Goal: Contribute content: Add original content to the website for others to see

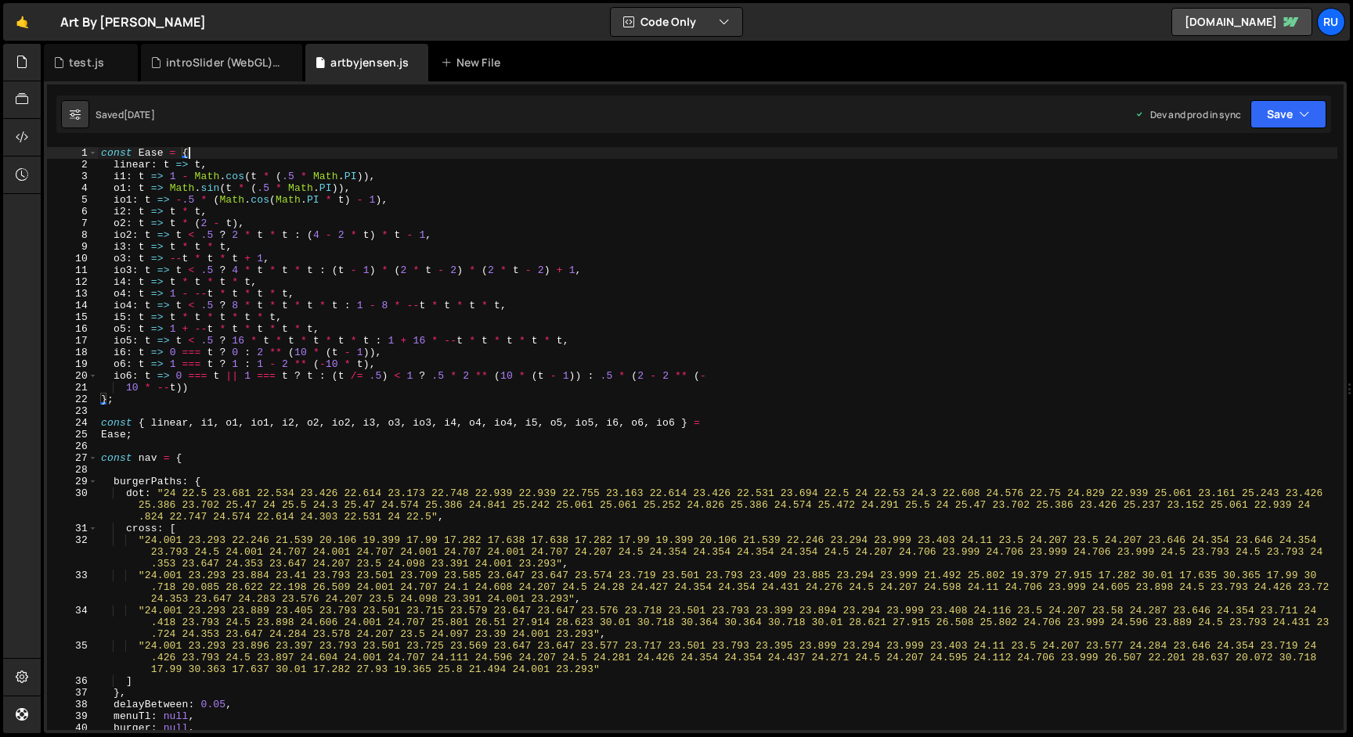
click at [192, 156] on div "const Ease = { linear : t => t , i1 : t => 1 - Math . cos ( t * ( .5 * Math . P…" at bounding box center [717, 450] width 1239 height 607
click at [373, 368] on div "const Ease = { linear : t => t , i1 : t => 1 - Math . cos ( t * ( .5 * Math . P…" at bounding box center [717, 450] width 1239 height 607
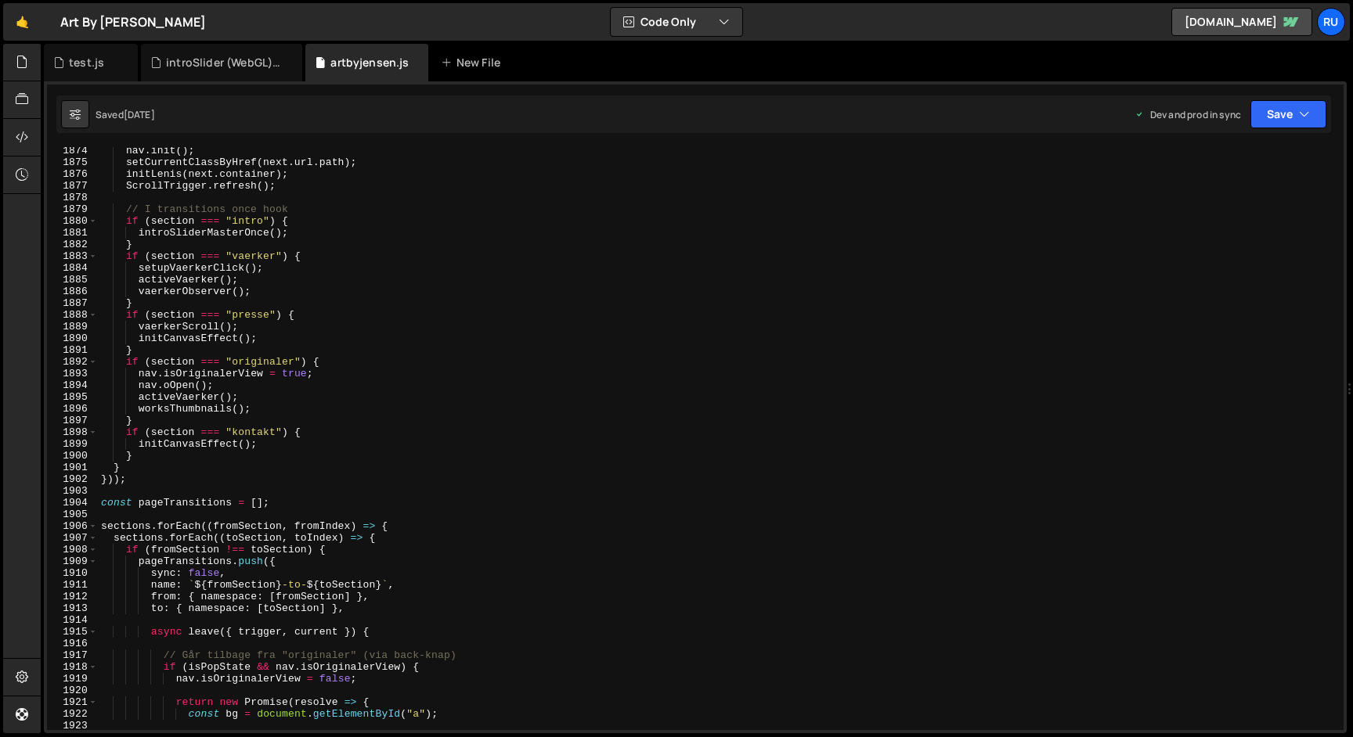
scroll to position [22547, 0]
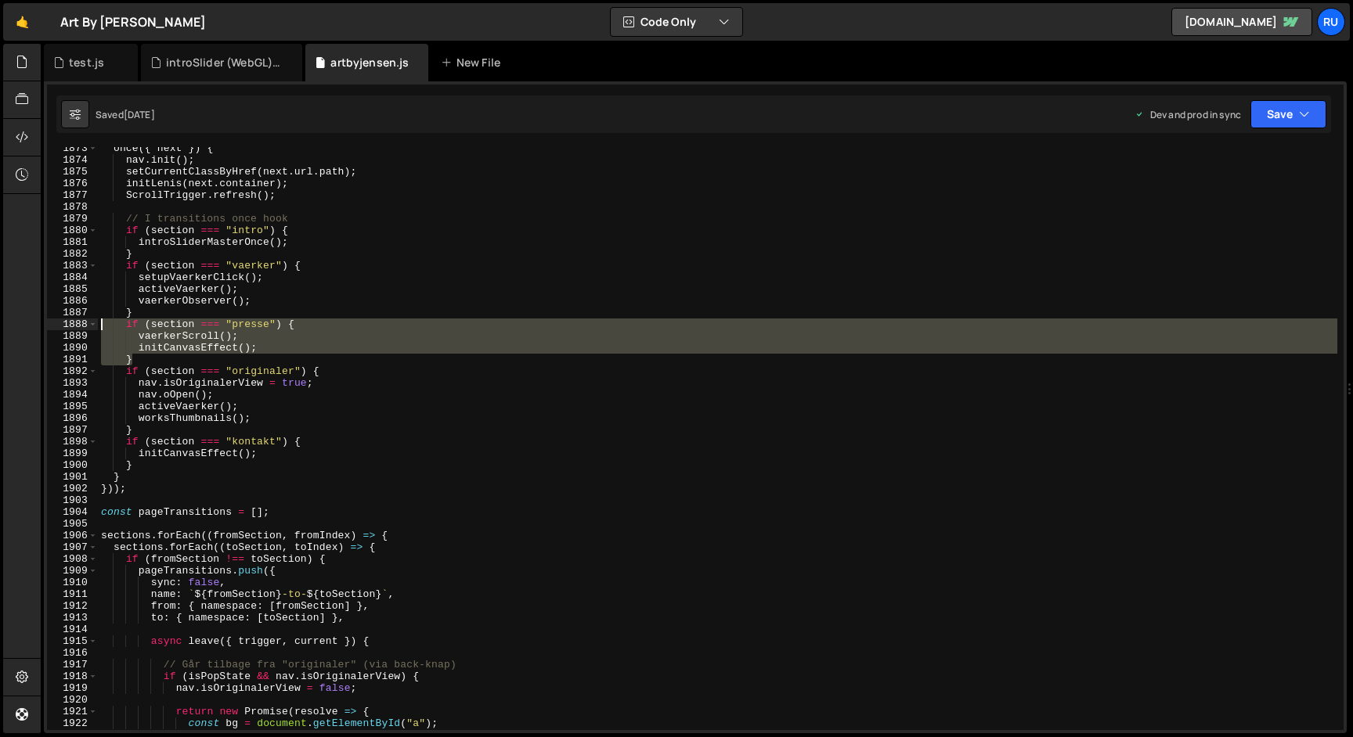
drag, startPoint x: 145, startPoint y: 357, endPoint x: 56, endPoint y: 325, distance: 94.1
click at [56, 325] on div "o6: t => 1 === t ? 1 : 1 - 2 ** (-10 * t), 1873 1874 1875 1876 1877 1878 1879 1…" at bounding box center [695, 438] width 1296 height 583
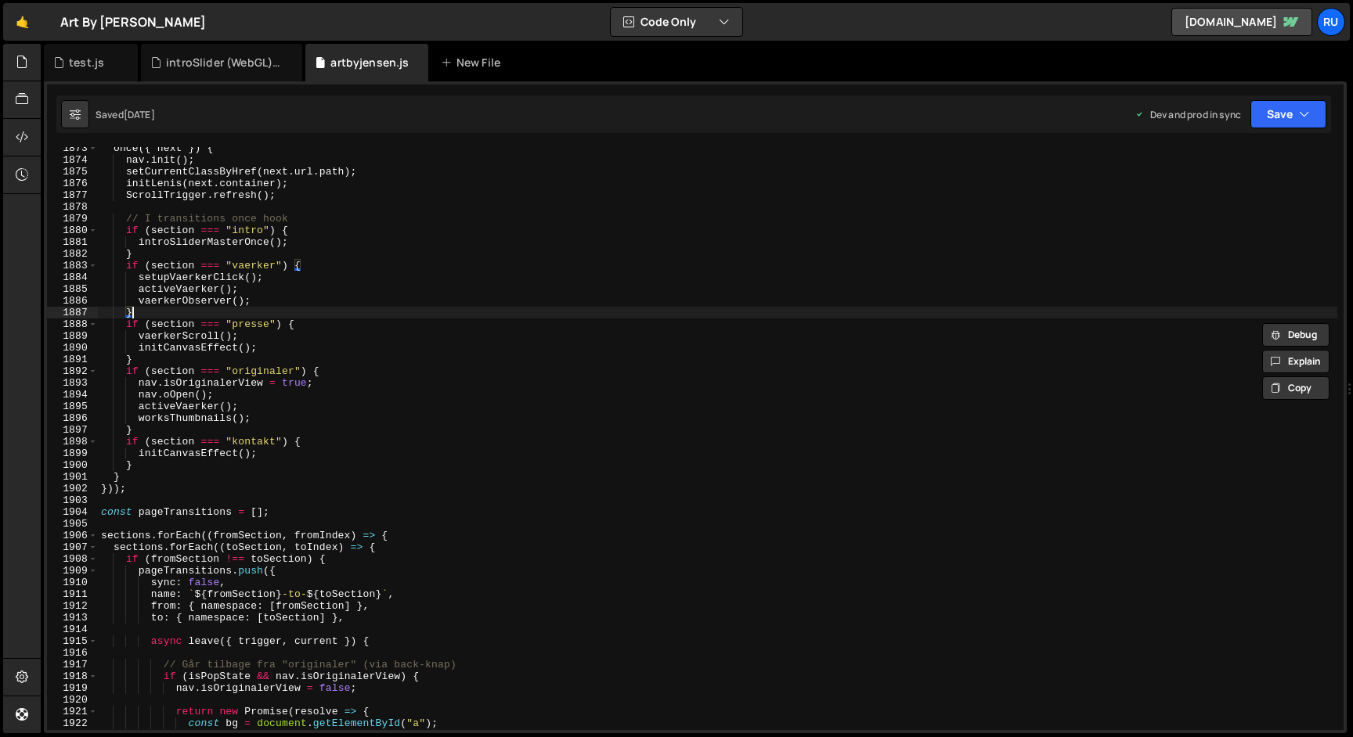
click at [140, 312] on div "once ({ next }) { nav . init ( ) ; setCurrentClassByHref ( next . url . path ) …" at bounding box center [717, 445] width 1239 height 607
type textarea "}"
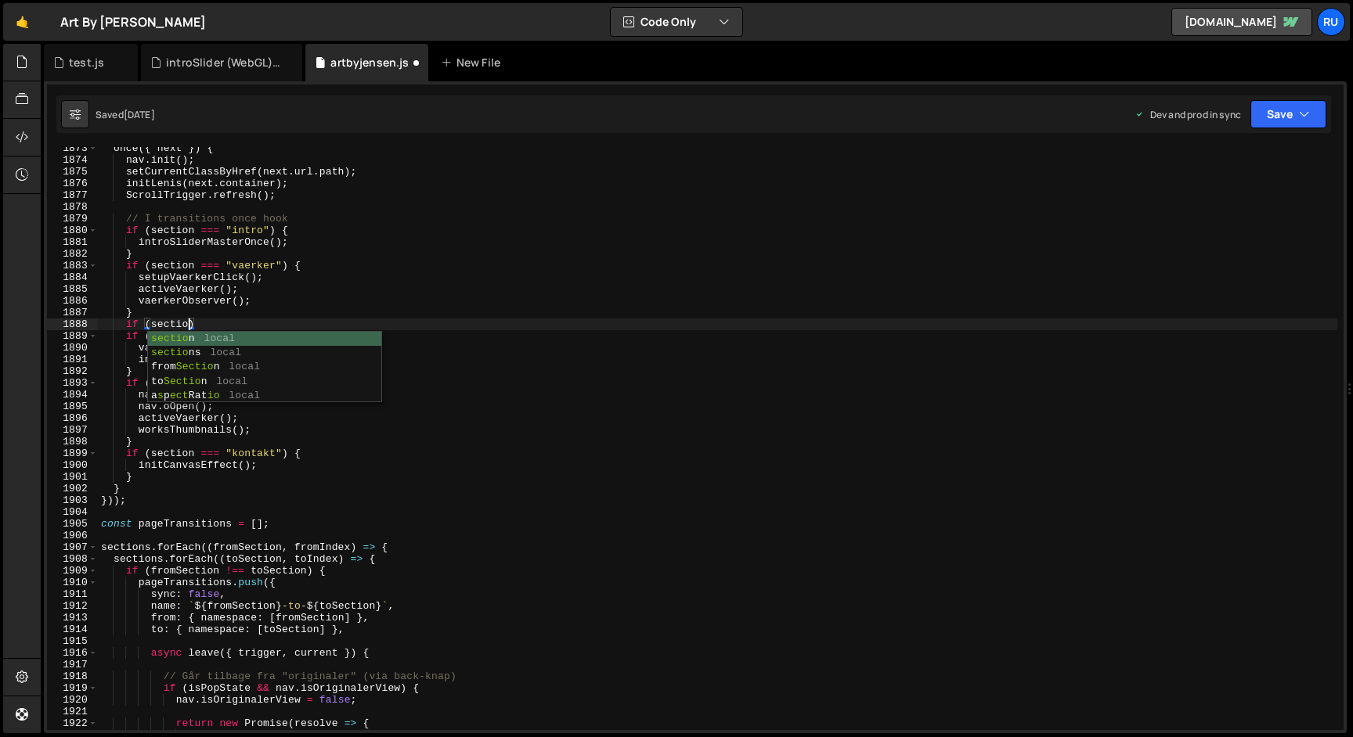
scroll to position [0, 6]
click at [246, 308] on div "once ({ next }) { nav . init ( ) ; setCurrentClassByHref ( next . url . path ) …" at bounding box center [717, 445] width 1239 height 607
click at [213, 326] on div "once ({ next }) { nav . init ( ) ; setCurrentClassByHref ( next . url . path ) …" at bounding box center [717, 445] width 1239 height 607
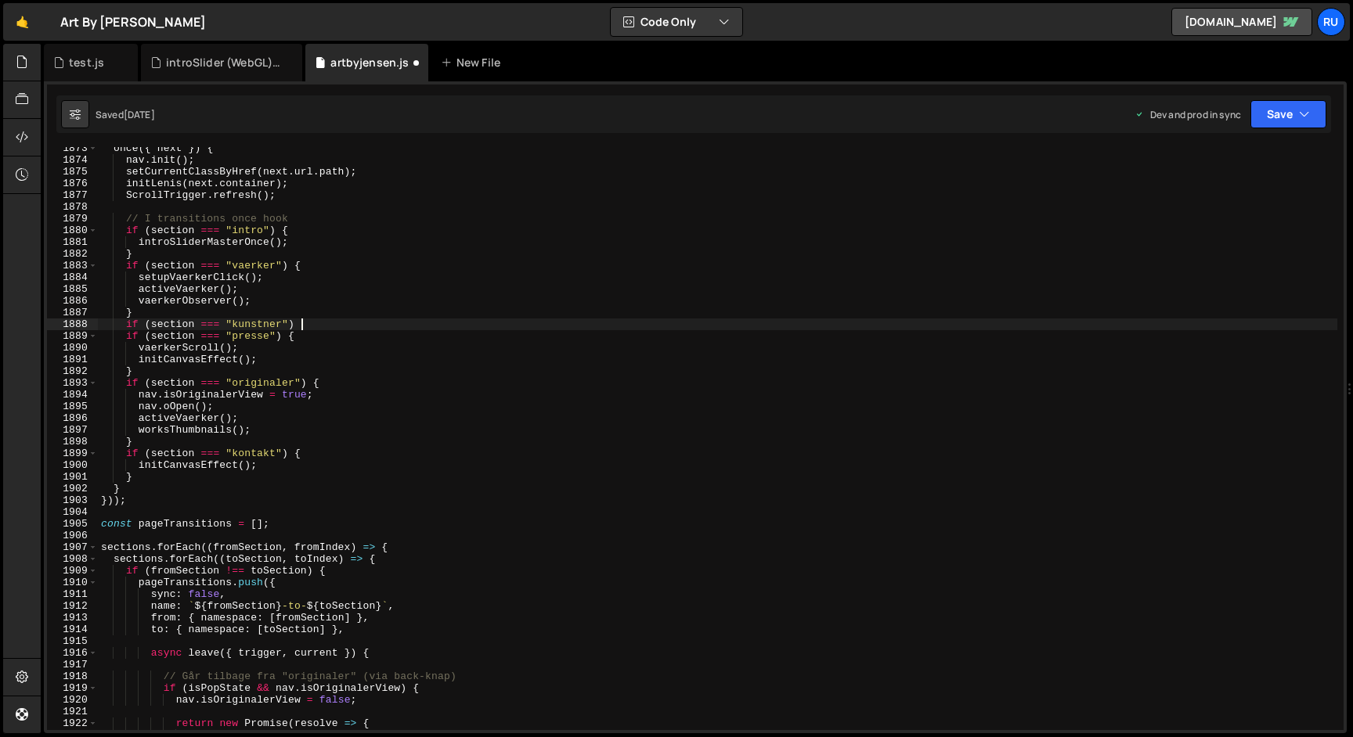
type textarea "if (section === "kunstner") {"
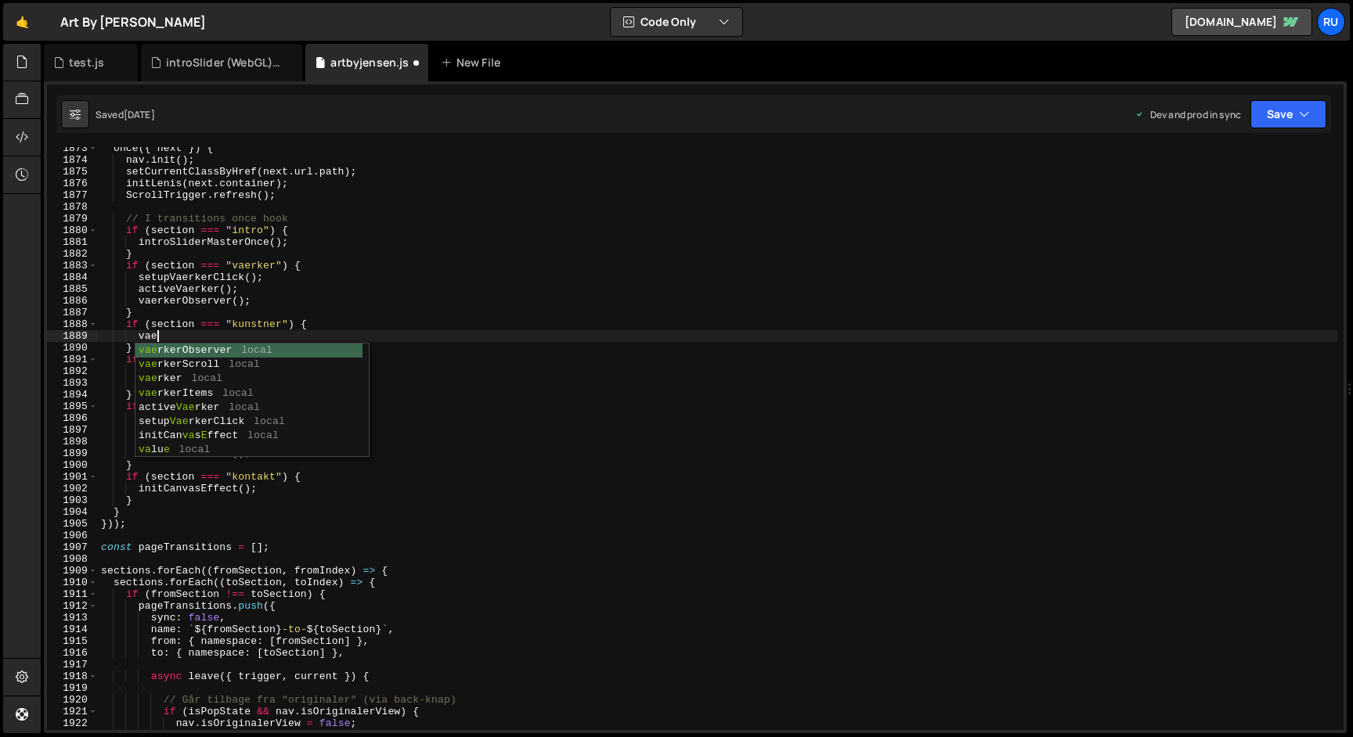
scroll to position [0, 4]
type textarea "v"
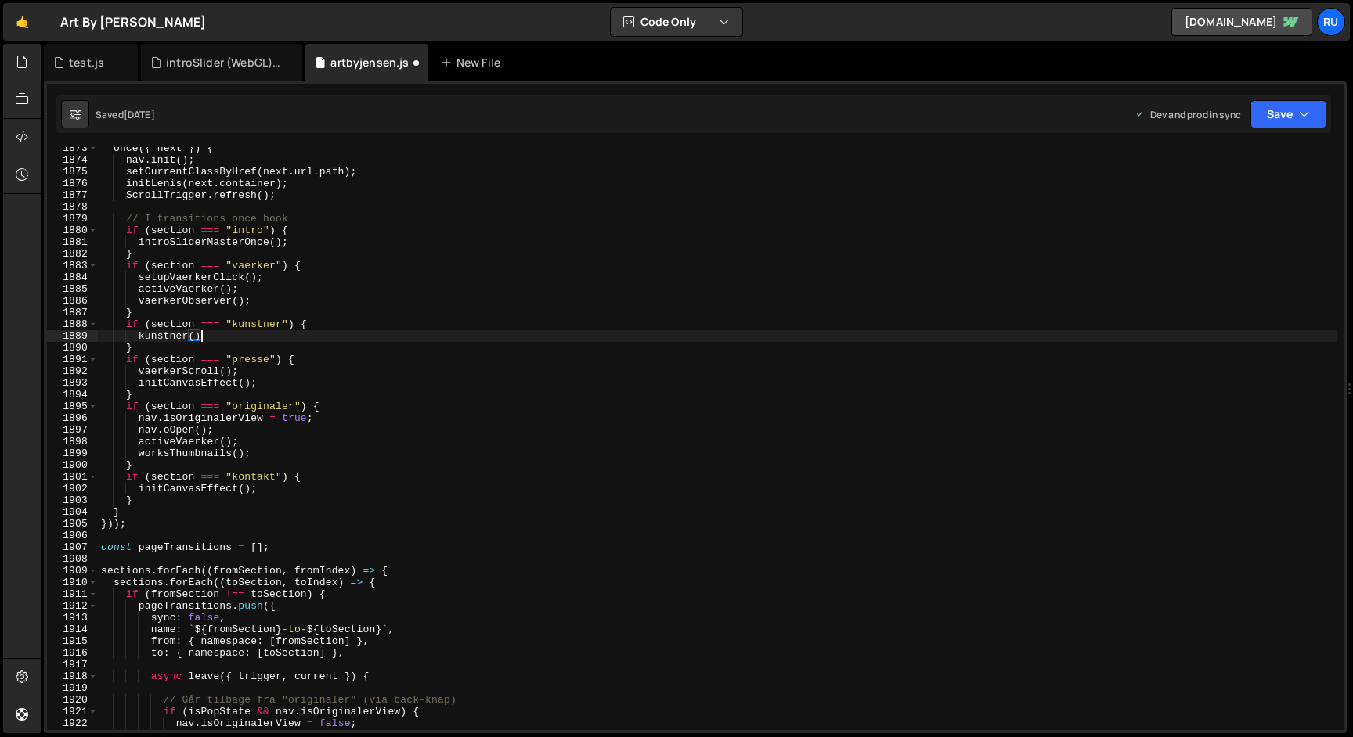
scroll to position [0, 7]
click at [431, 330] on div "once ({ next }) { nav . init ( ) ; setCurrentClassByHref ( next . url . path ) …" at bounding box center [717, 445] width 1239 height 607
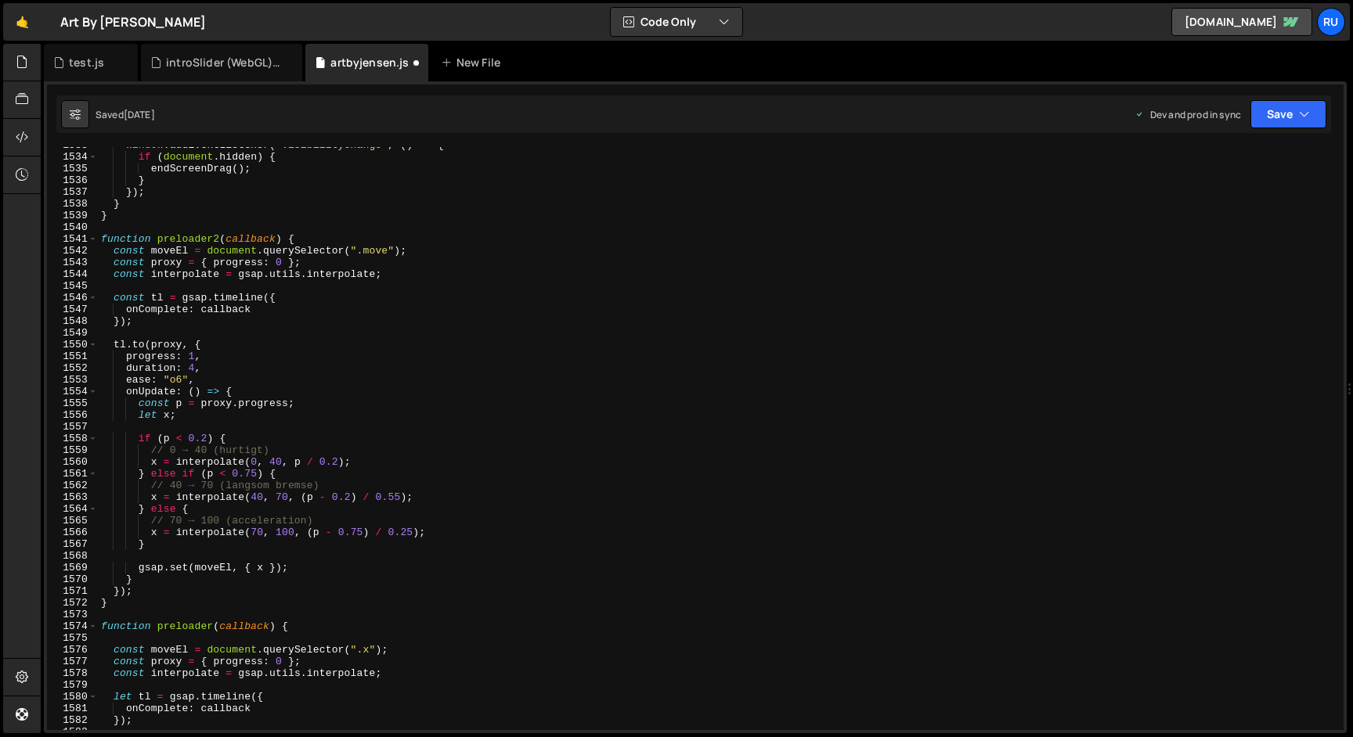
scroll to position [17985, 0]
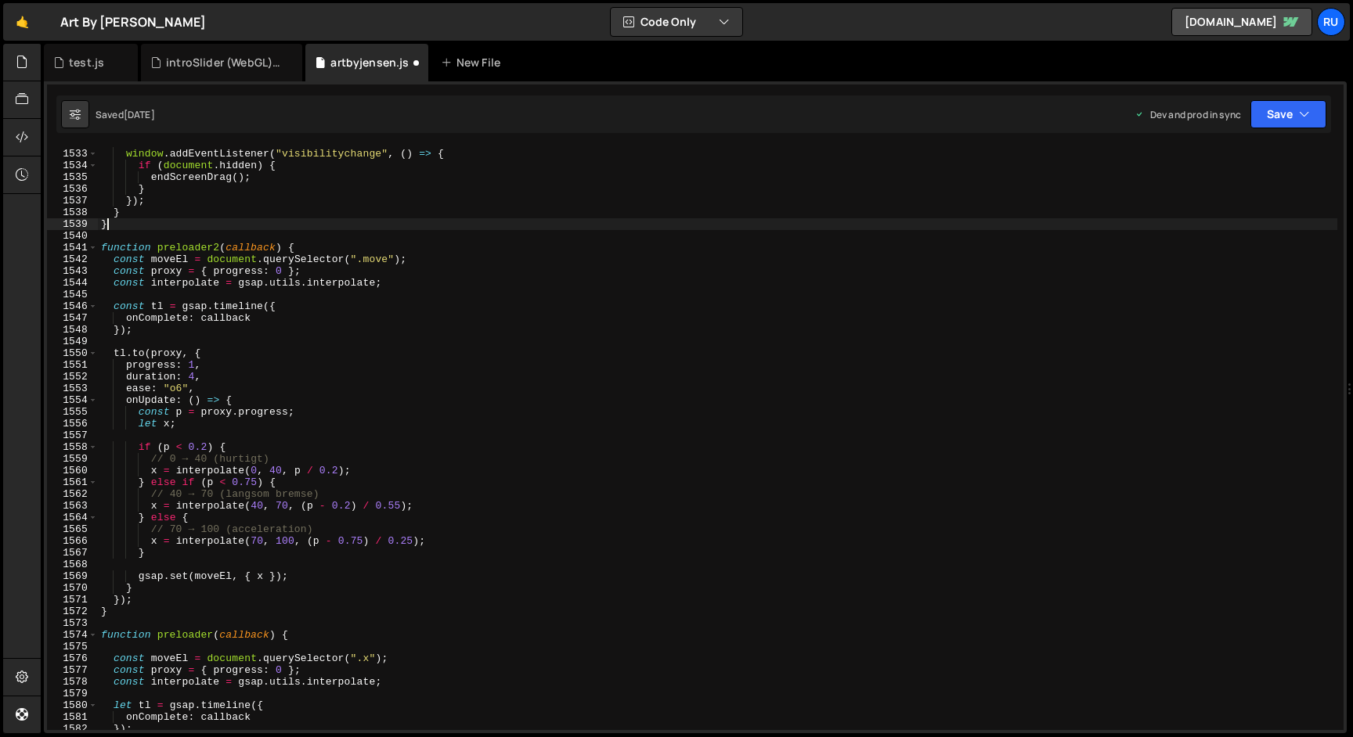
click at [127, 227] on div "window . addEventListener ( "focusout" , endScreenDrag ) ; window . addEventLis…" at bounding box center [717, 439] width 1239 height 607
type textarea "}"
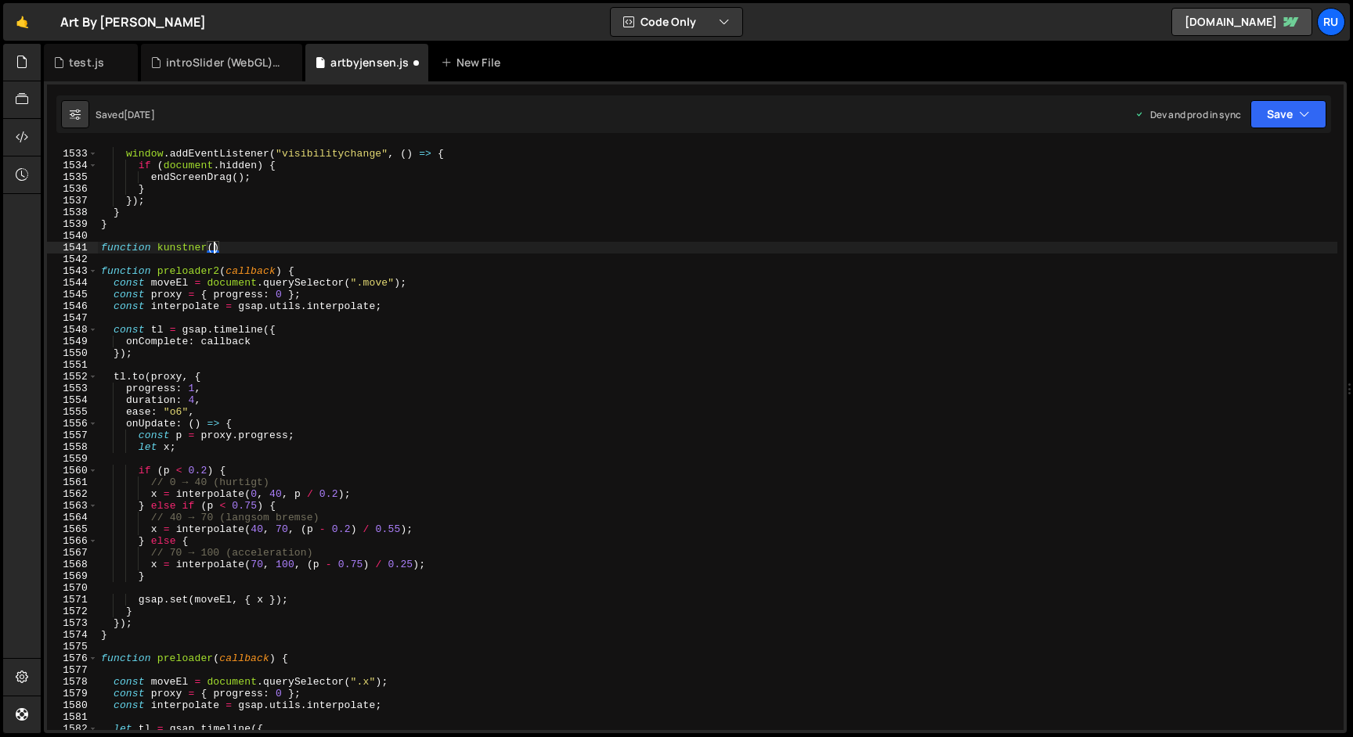
scroll to position [0, 8]
type textarea "function kunstner() {"
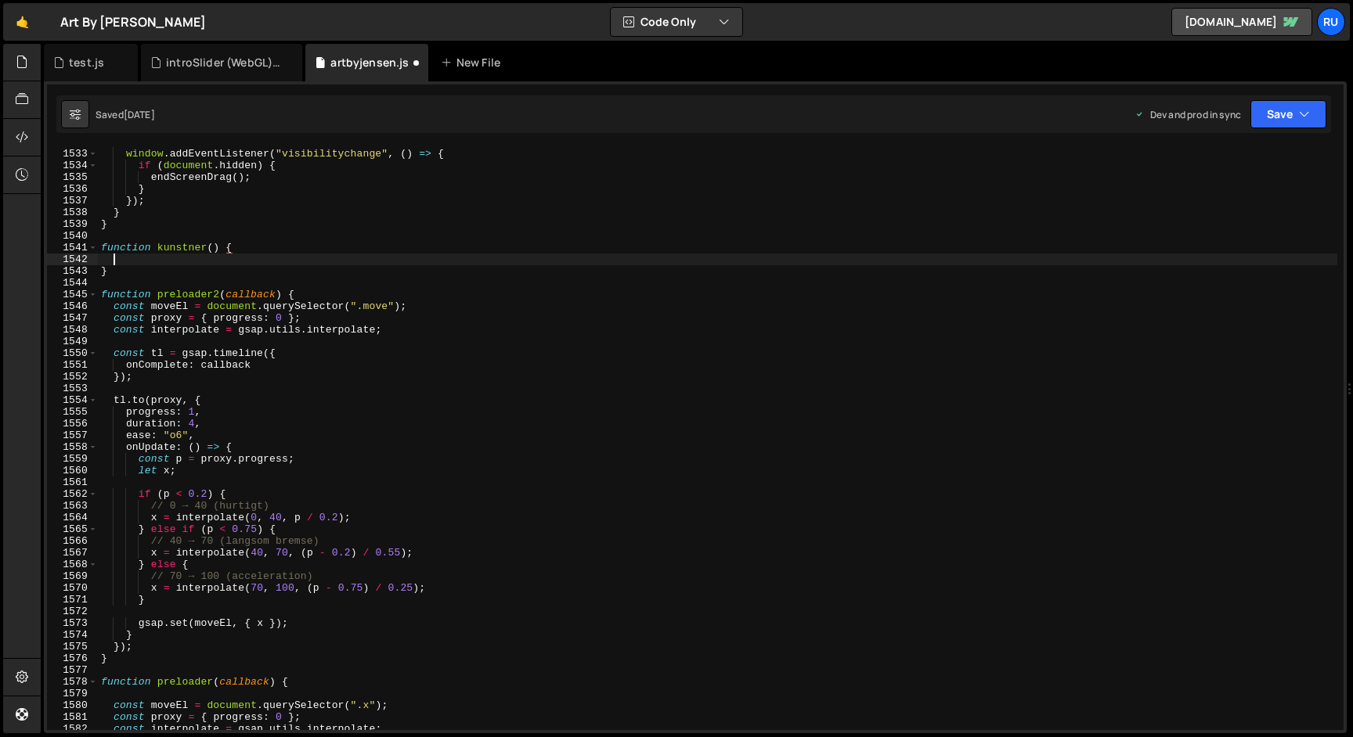
scroll to position [0, 0]
paste textarea "});"
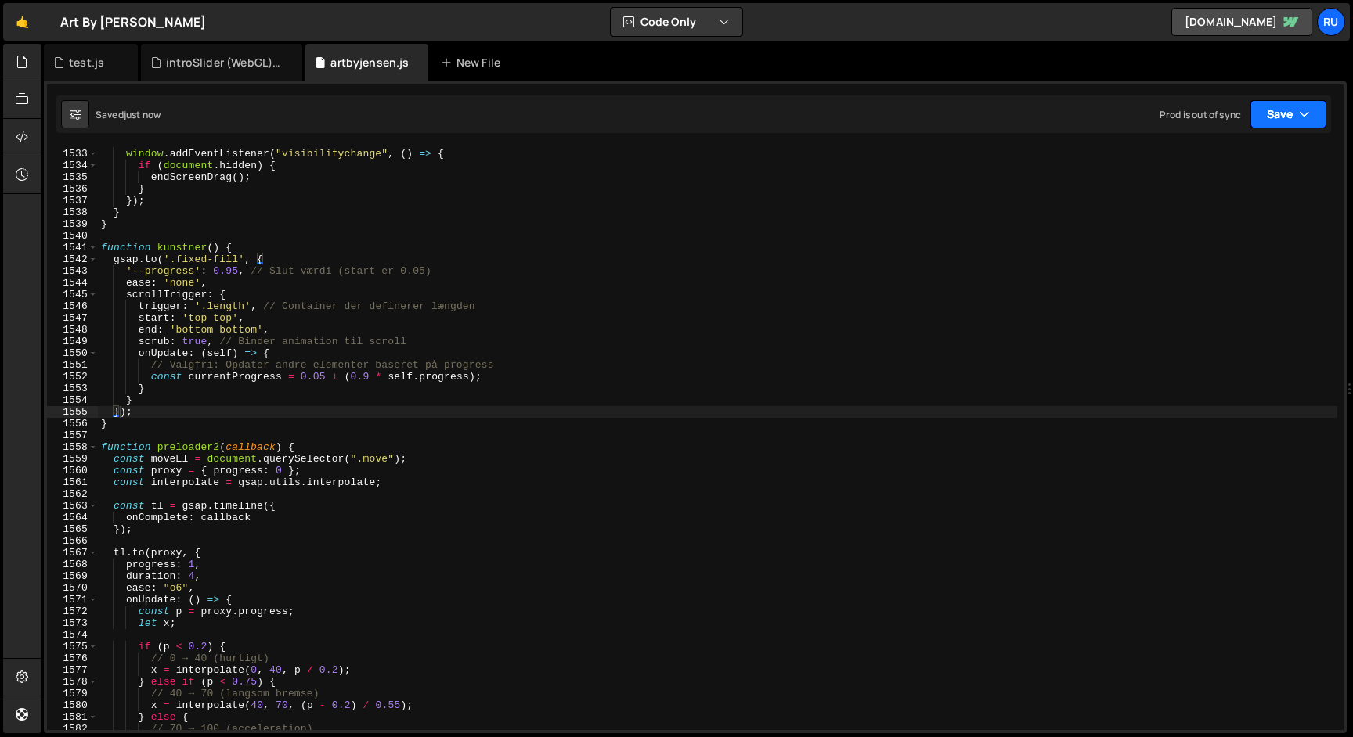
click at [1278, 117] on button "Save" at bounding box center [1288, 114] width 76 height 28
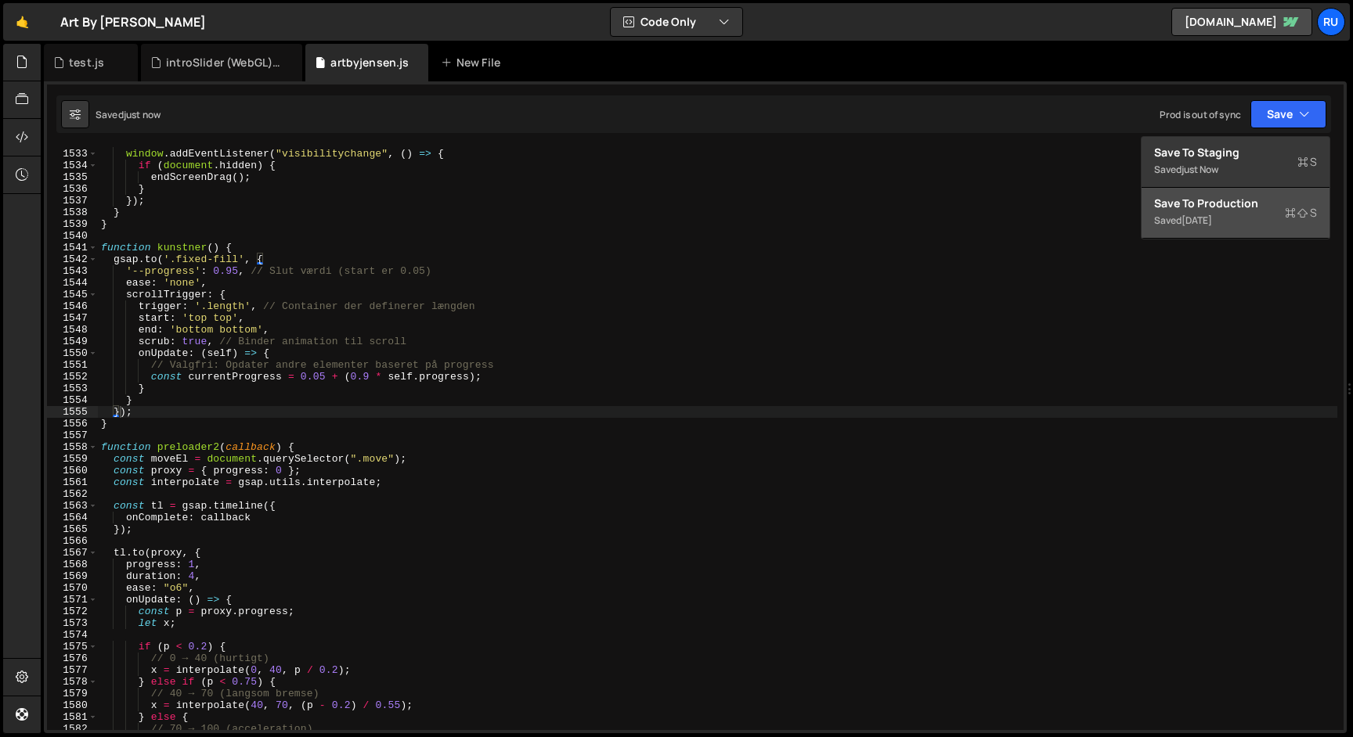
click at [1267, 212] on div "Saved [DATE]" at bounding box center [1235, 220] width 163 height 19
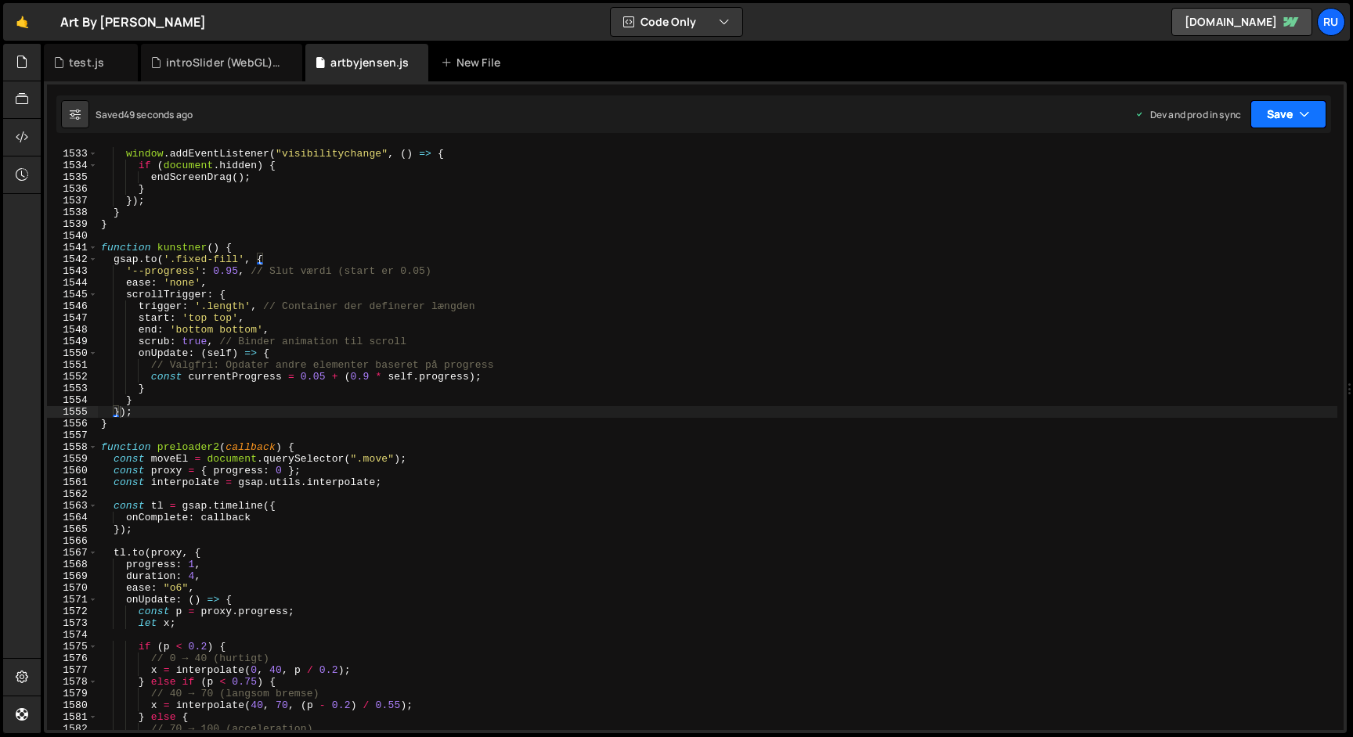
click at [1281, 117] on button "Save" at bounding box center [1288, 114] width 76 height 28
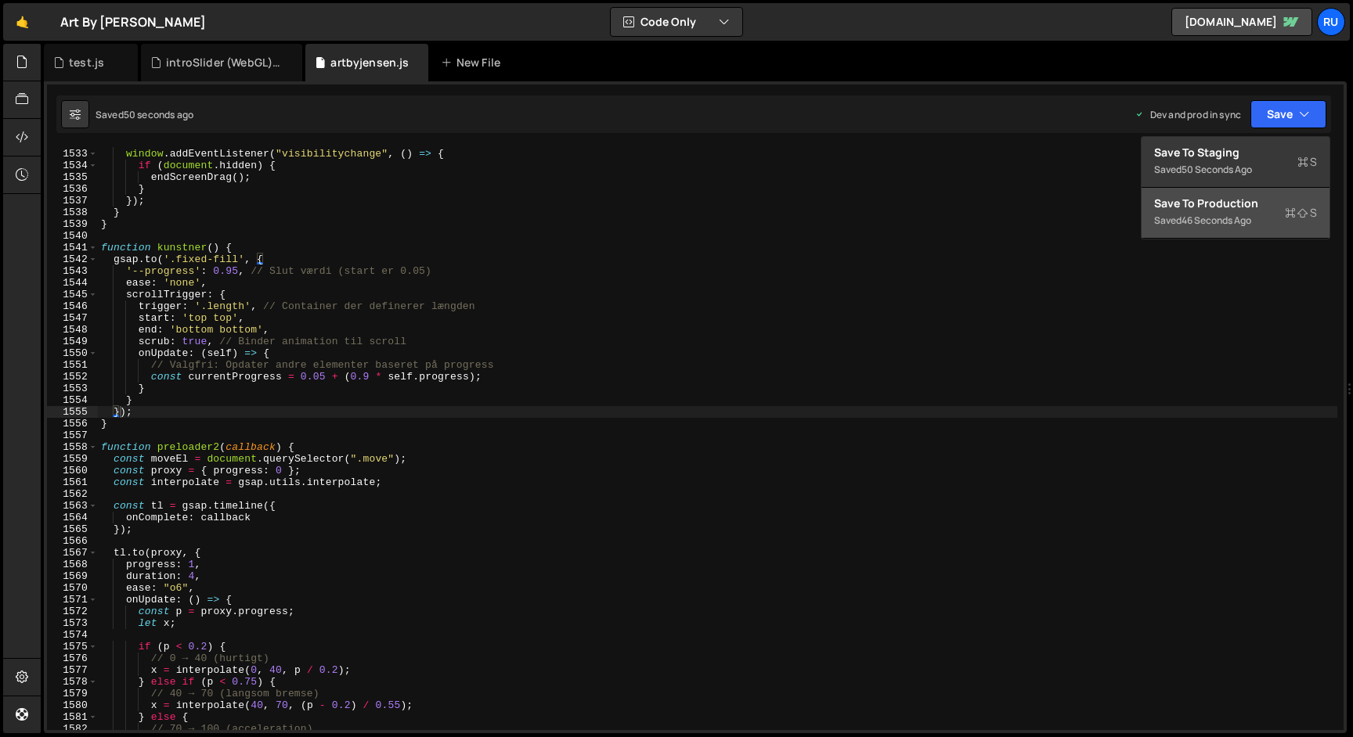
click at [1260, 228] on div "Saved 46 seconds ago" at bounding box center [1235, 220] width 163 height 19
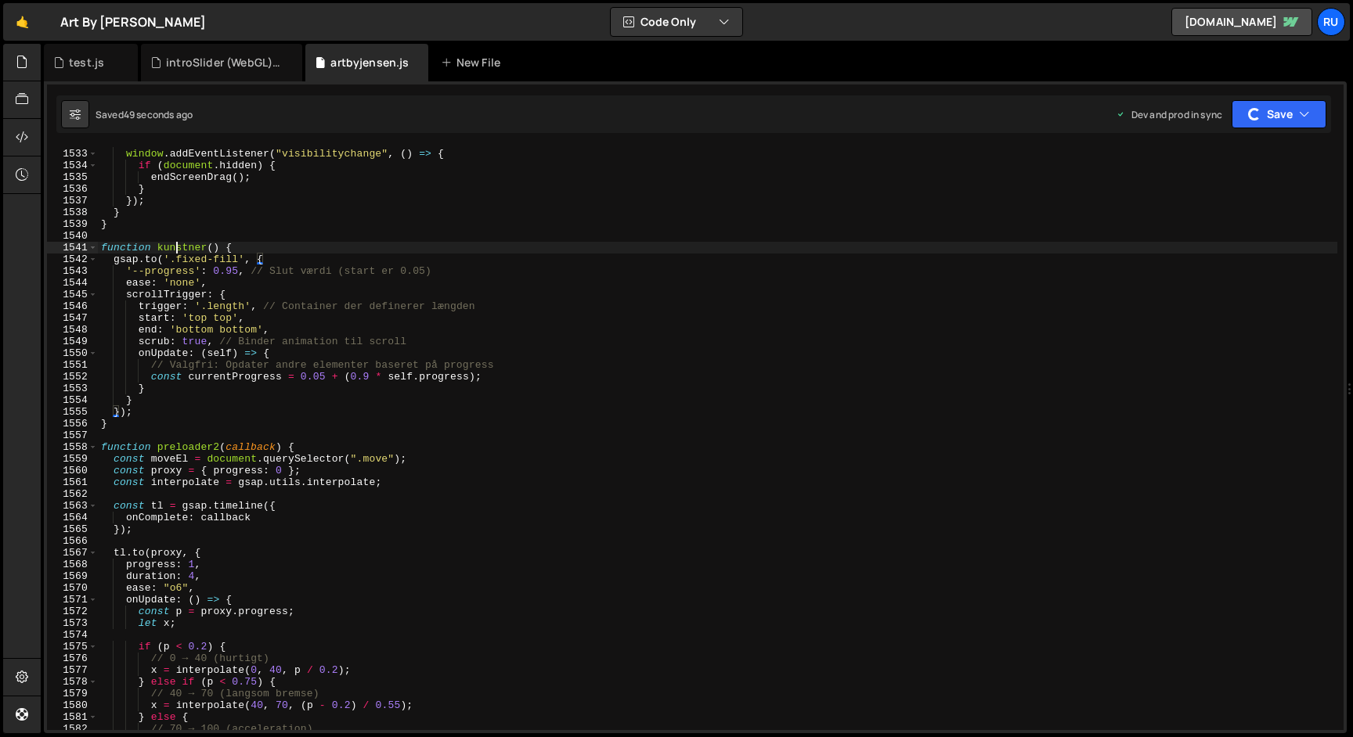
click at [178, 245] on div "window . addEventListener ( "focusout" , endScreenDrag ) ; window . addEventLis…" at bounding box center [717, 439] width 1239 height 607
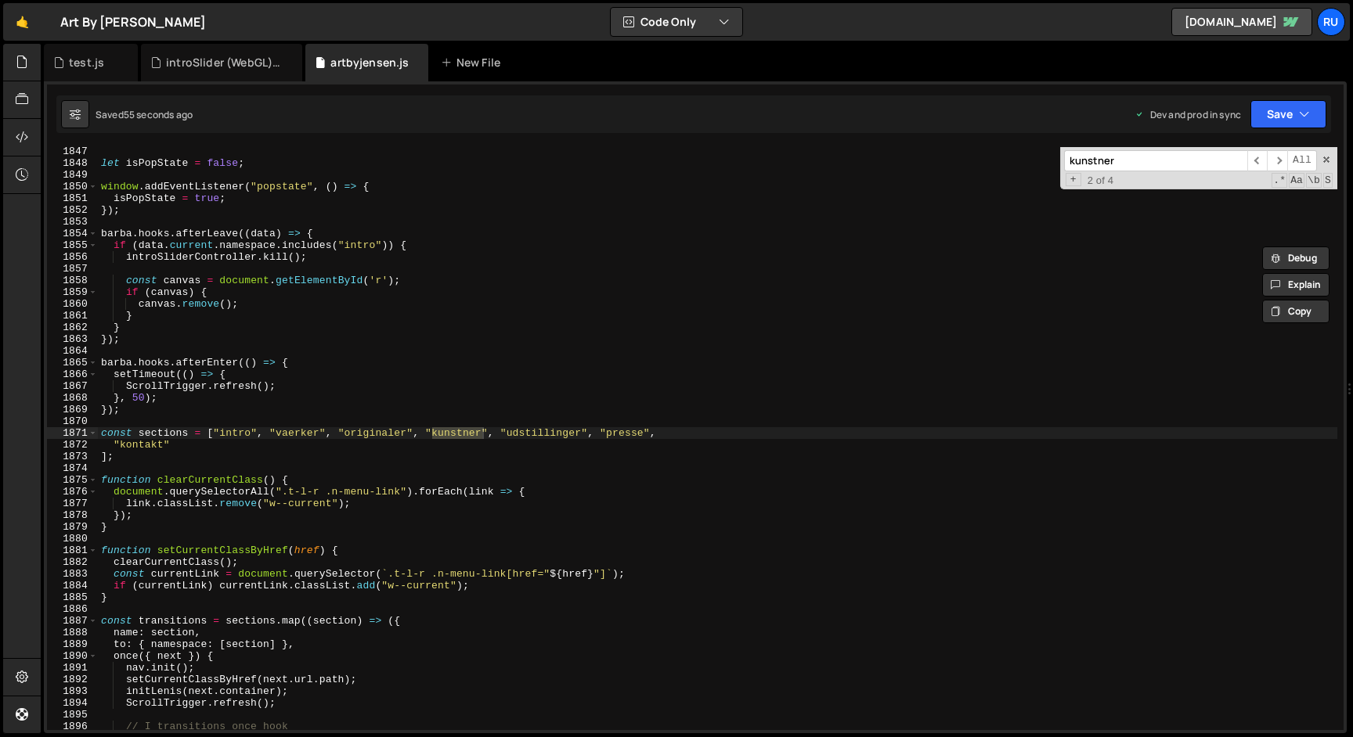
scroll to position [22434, 0]
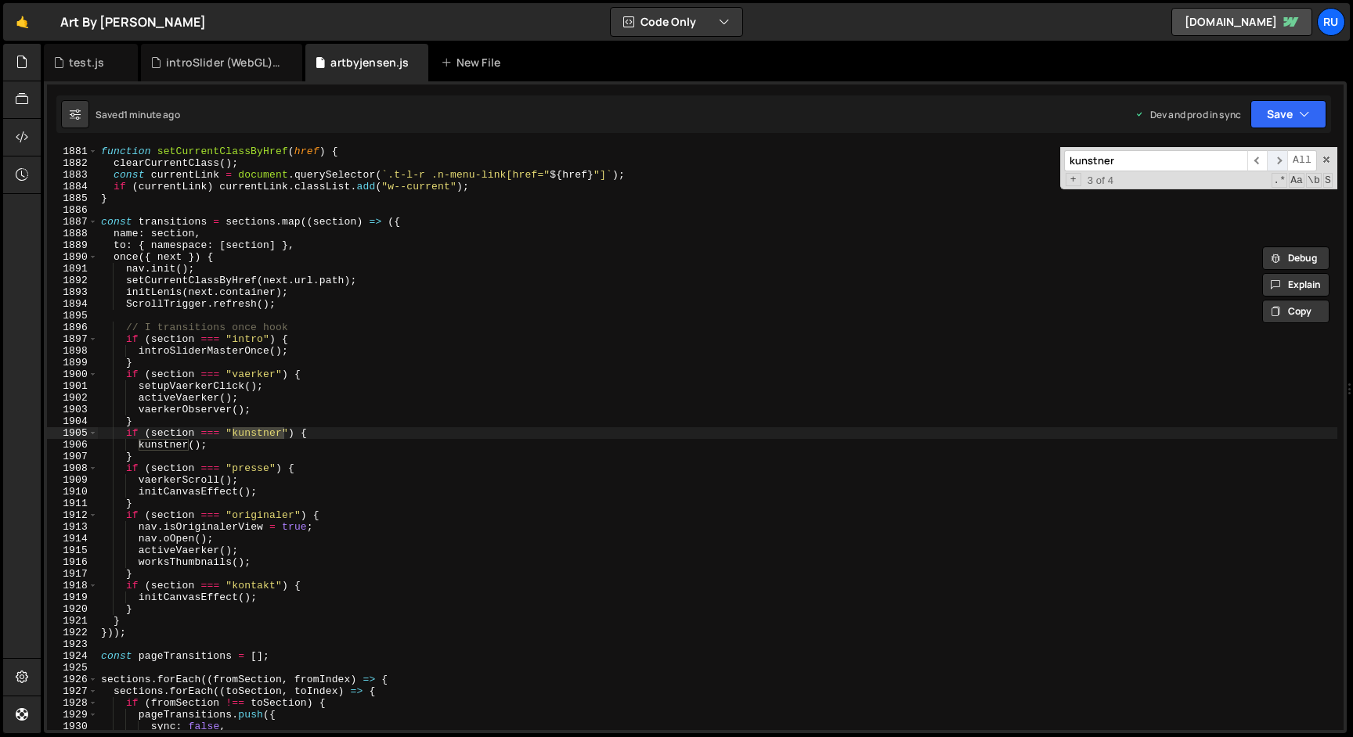
click at [1278, 162] on span "​" at bounding box center [1277, 160] width 20 height 21
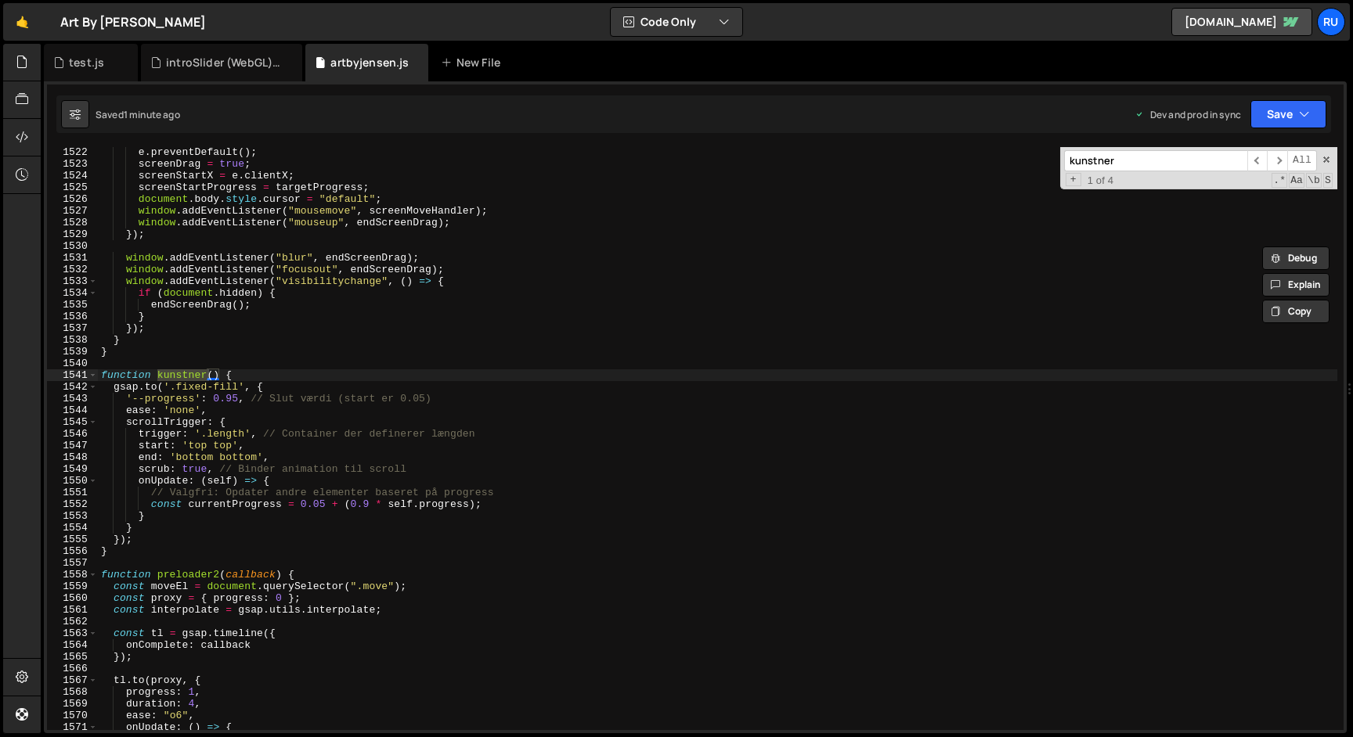
scroll to position [17722, 0]
click at [226, 435] on div "e . preventDefault ( ) ; screenDrag = true ; screenStartX = e . clientX ; scree…" at bounding box center [717, 449] width 1239 height 607
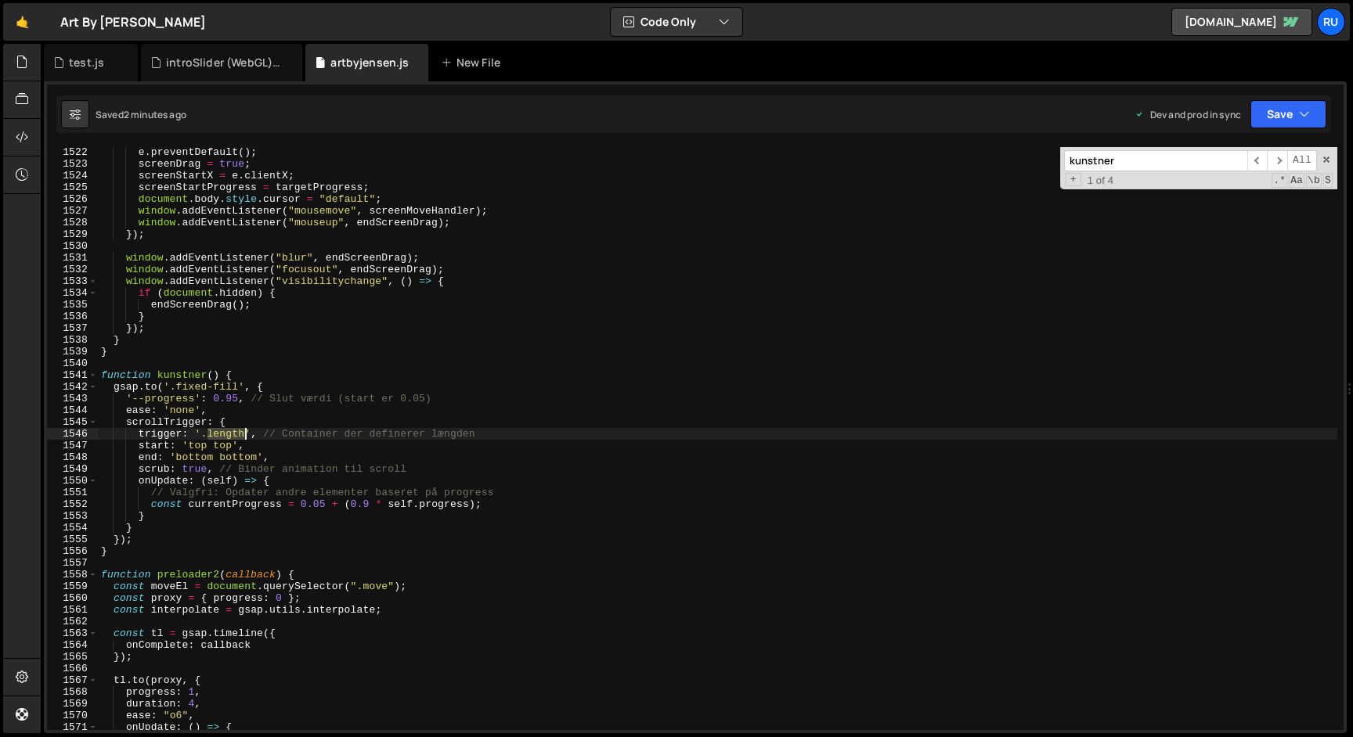
click at [226, 435] on div "e . preventDefault ( ) ; screenDrag = true ; screenStartX = e . clientX ; scree…" at bounding box center [717, 449] width 1239 height 607
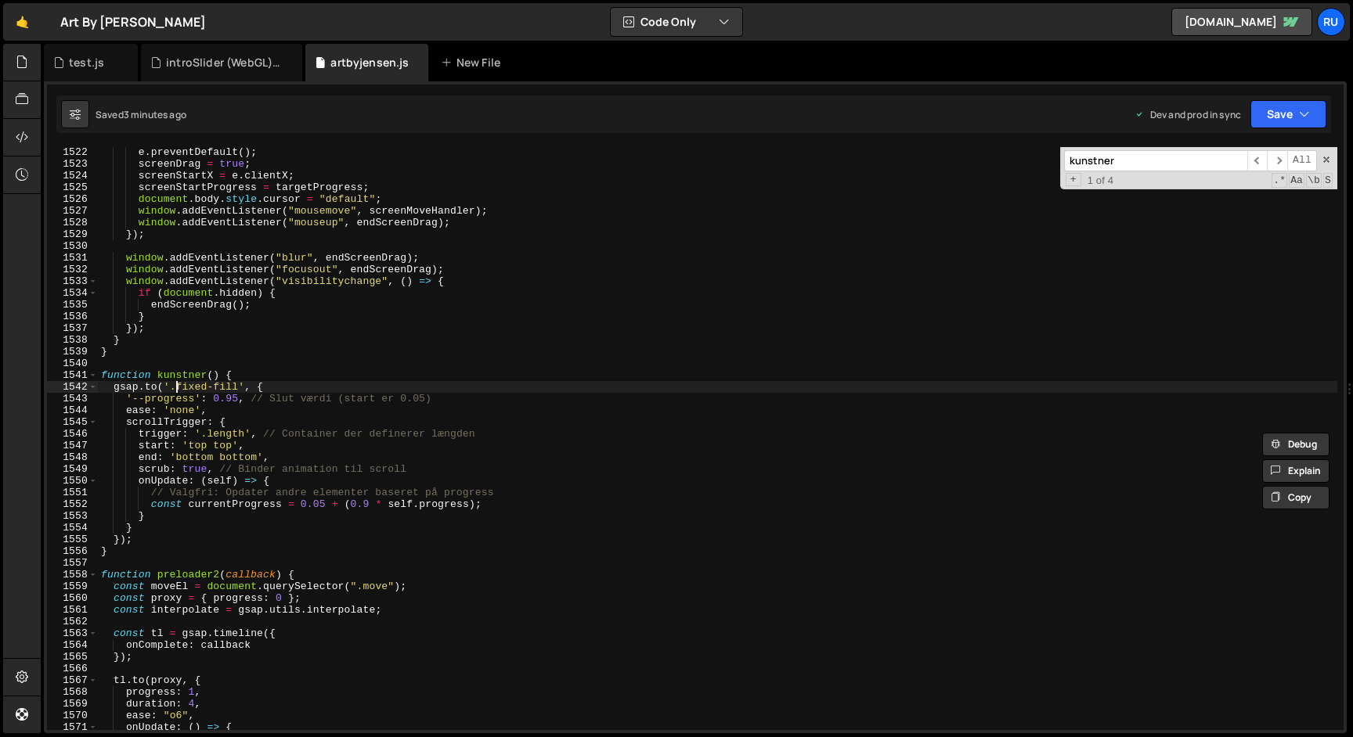
click at [178, 387] on div "e . preventDefault ( ) ; screenDrag = true ; screenStartX = e . clientX ; scree…" at bounding box center [717, 449] width 1239 height 607
click at [257, 385] on div "e . preventDefault ( ) ; screenDrag = true ; screenStartX = e . clientX ; scree…" at bounding box center [717, 449] width 1239 height 607
click at [1286, 118] on button "Save" at bounding box center [1288, 114] width 76 height 28
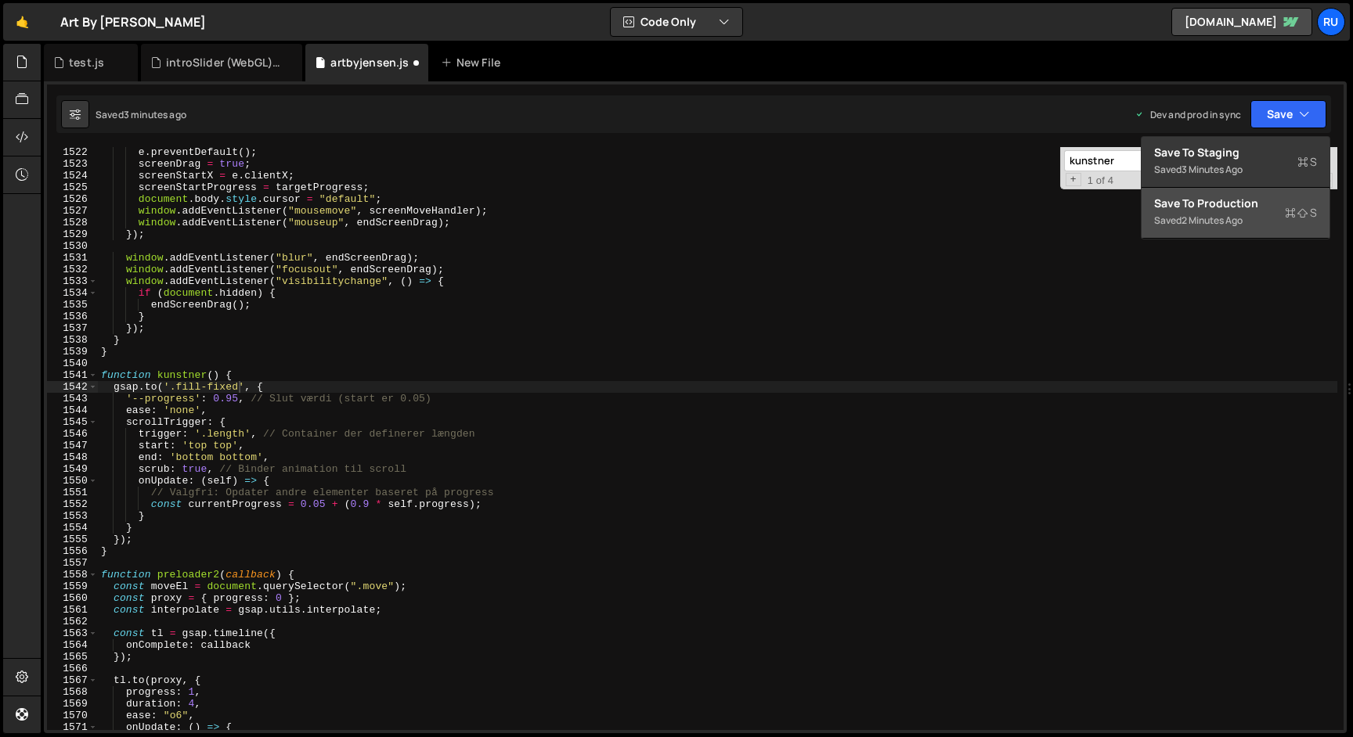
click at [1241, 232] on button "Save to Production S Saved 2 minutes ago" at bounding box center [1235, 213] width 188 height 51
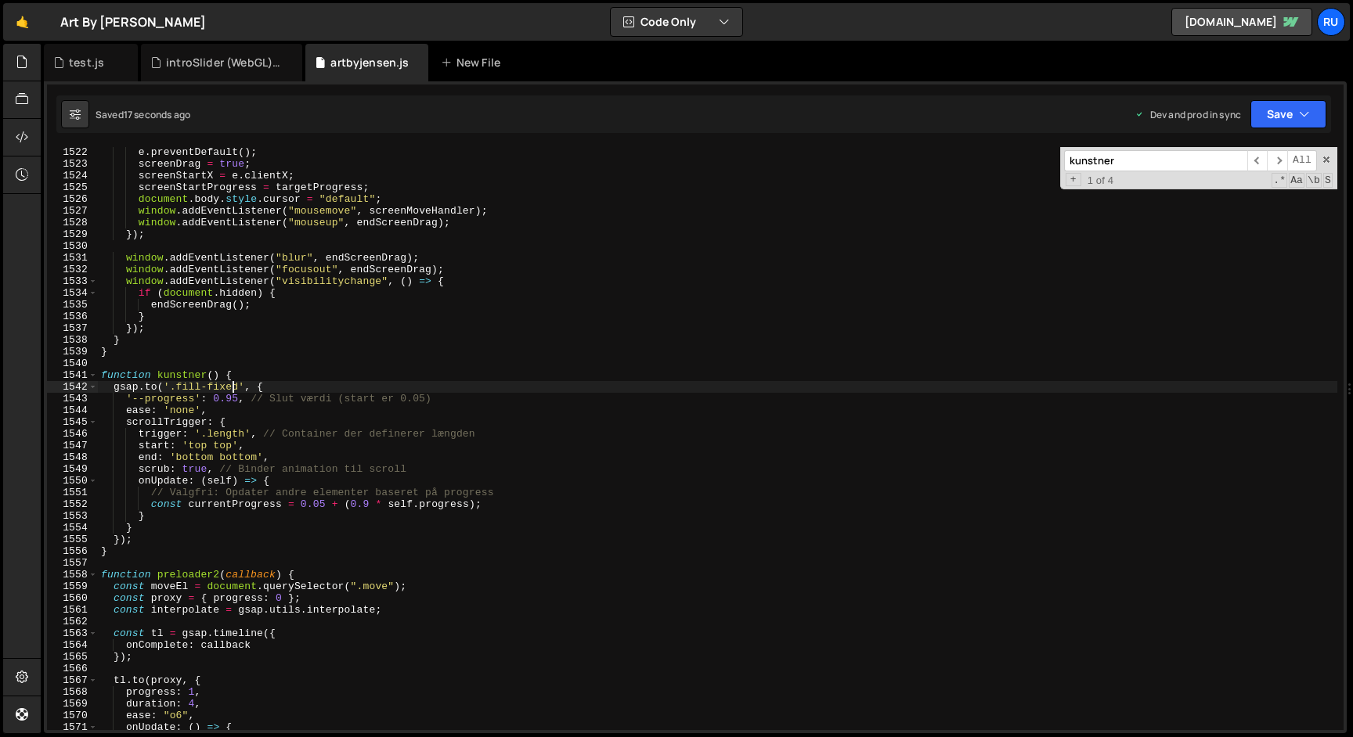
click at [232, 389] on div "e . preventDefault ( ) ; screenDrag = true ; screenStartX = e . clientX ; scree…" at bounding box center [717, 449] width 1239 height 607
click at [362, 337] on div "e . preventDefault ( ) ; screenDrag = true ; screenStartX = e . clientX ; scree…" at bounding box center [717, 449] width 1239 height 607
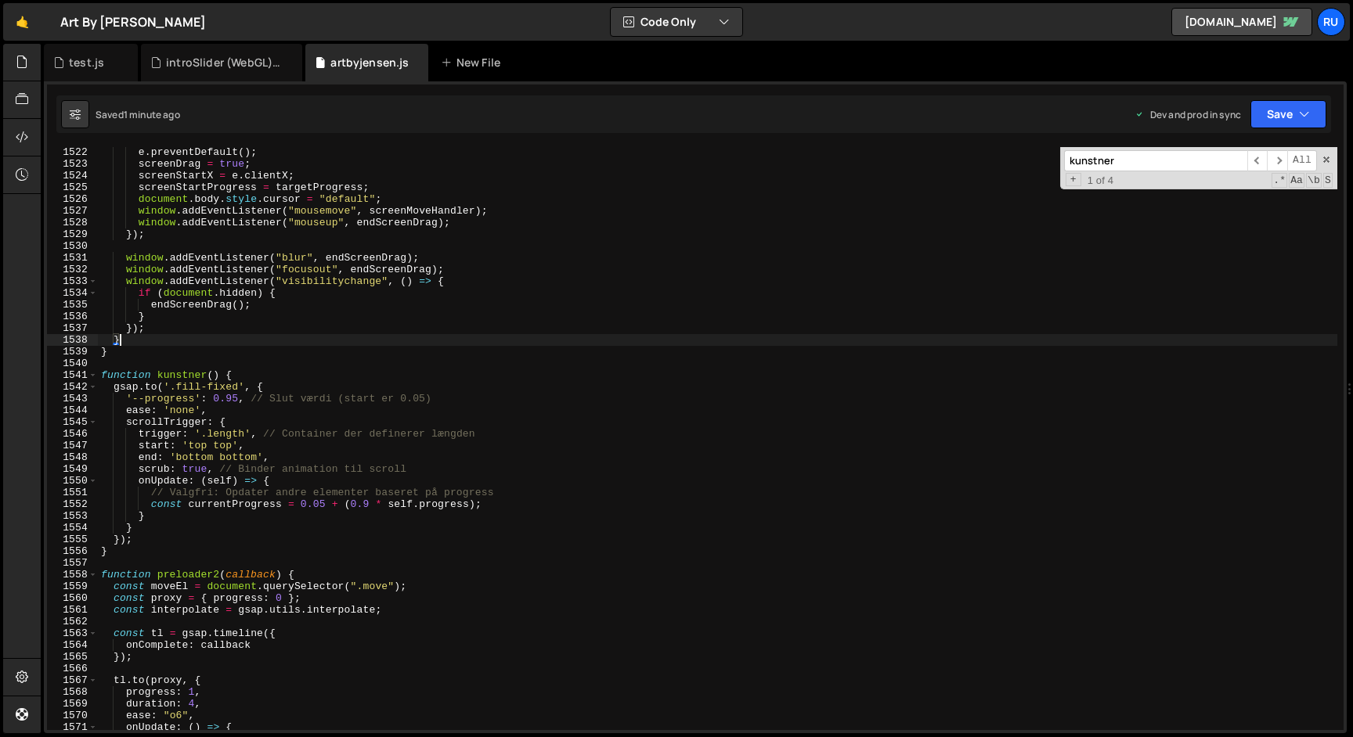
scroll to position [0, 1]
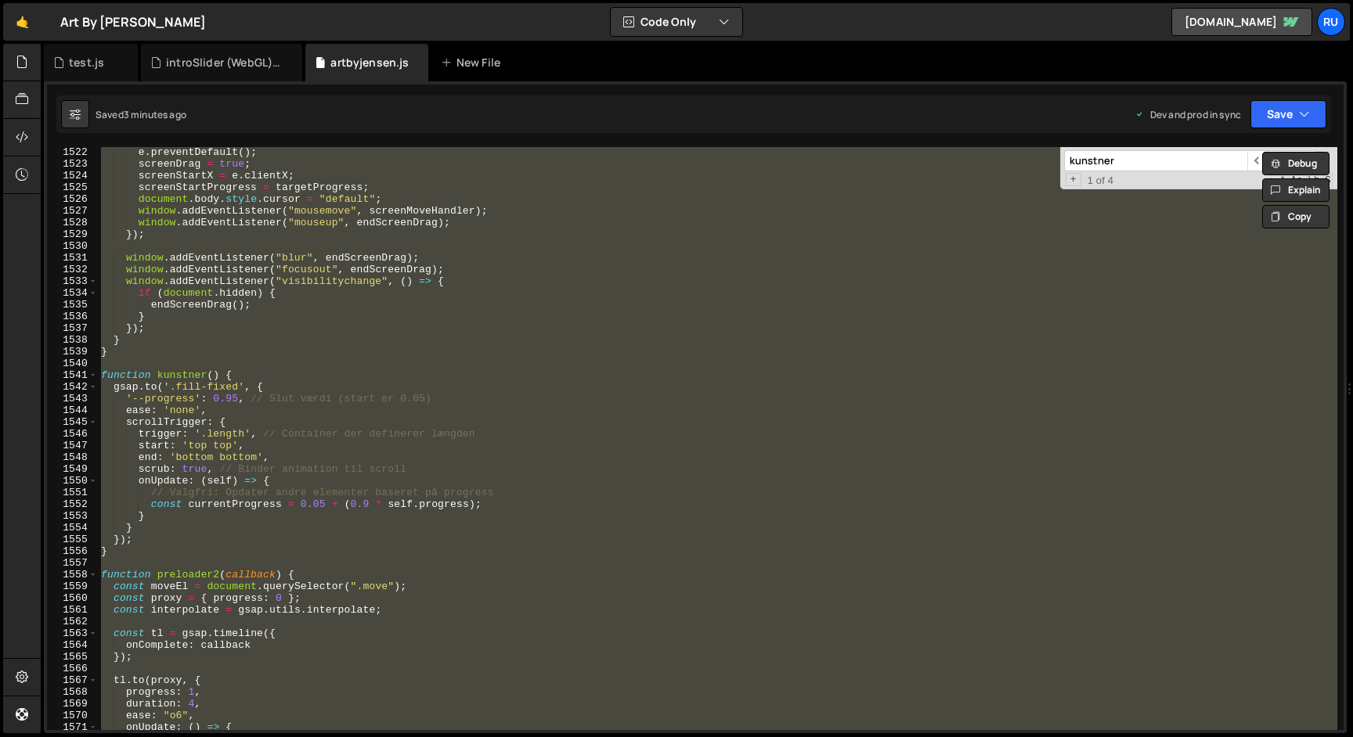
click at [268, 479] on div "e . preventDefault ( ) ; screenDrag = true ; screenStartX = e . clientX ; scree…" at bounding box center [717, 438] width 1239 height 583
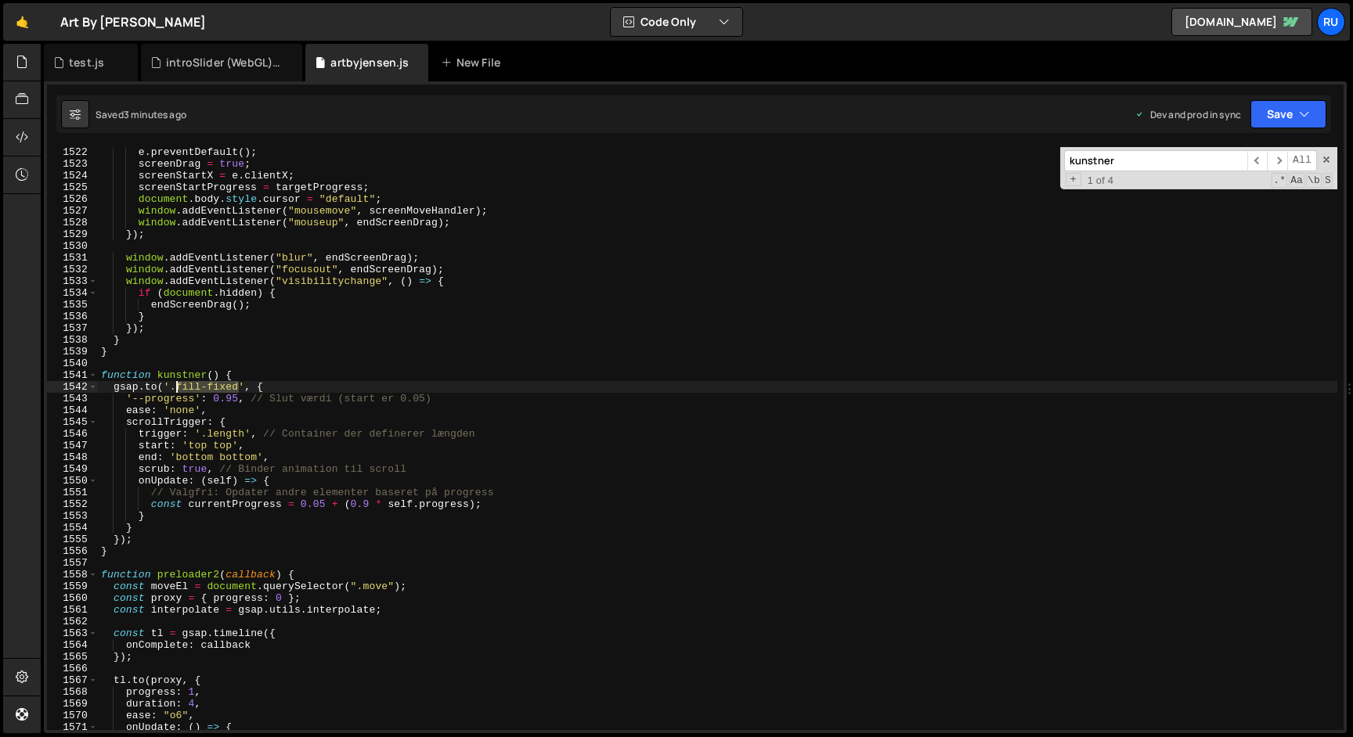
drag, startPoint x: 239, startPoint y: 385, endPoint x: 172, endPoint y: 391, distance: 66.8
click at [172, 391] on div "e . preventDefault ( ) ; screenDrag = true ; screenStartX = e . clientX ; scree…" at bounding box center [717, 449] width 1239 height 607
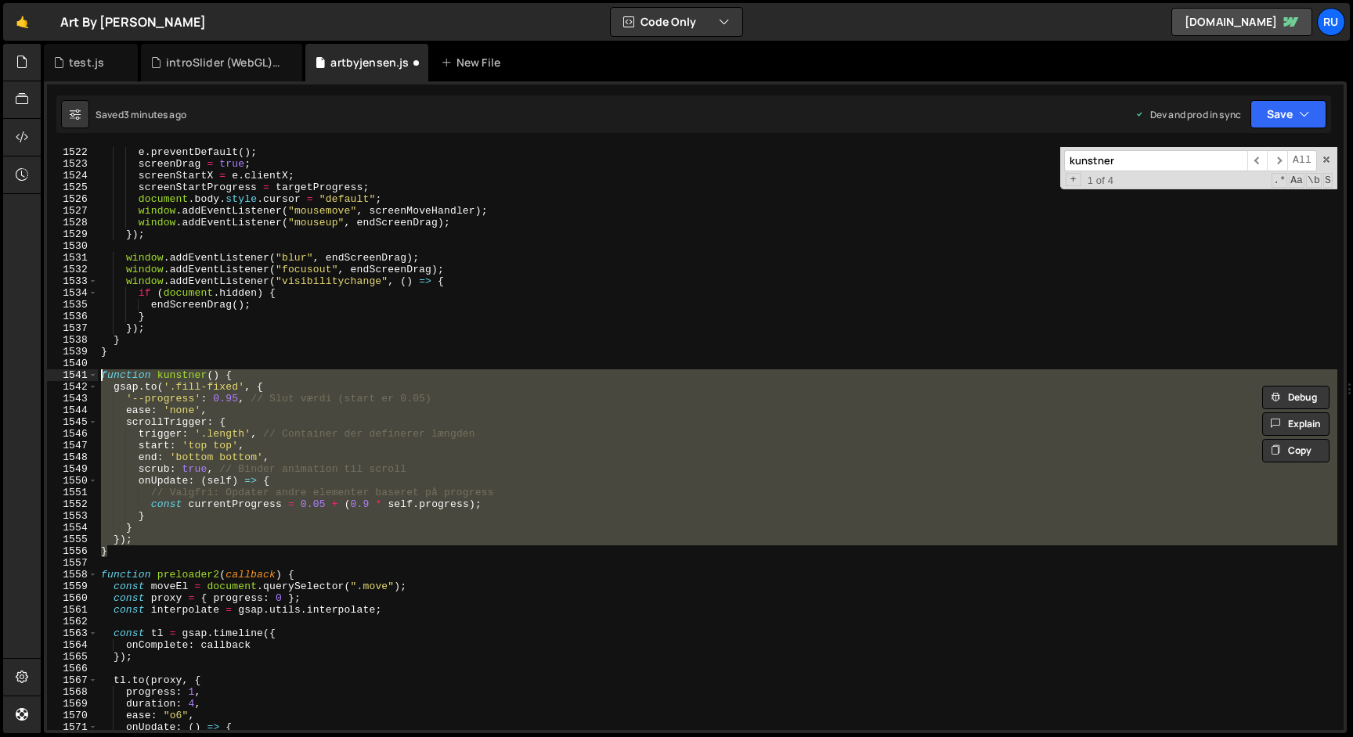
drag, startPoint x: 116, startPoint y: 551, endPoint x: 45, endPoint y: 377, distance: 187.8
click at [45, 377] on div "[DOMAIN_NAME]('.fill-fixed', { 1522 1523 1524 1525 1526 1527 1528 1529 1530 153…" at bounding box center [695, 407] width 1303 height 652
paste textarea "}"
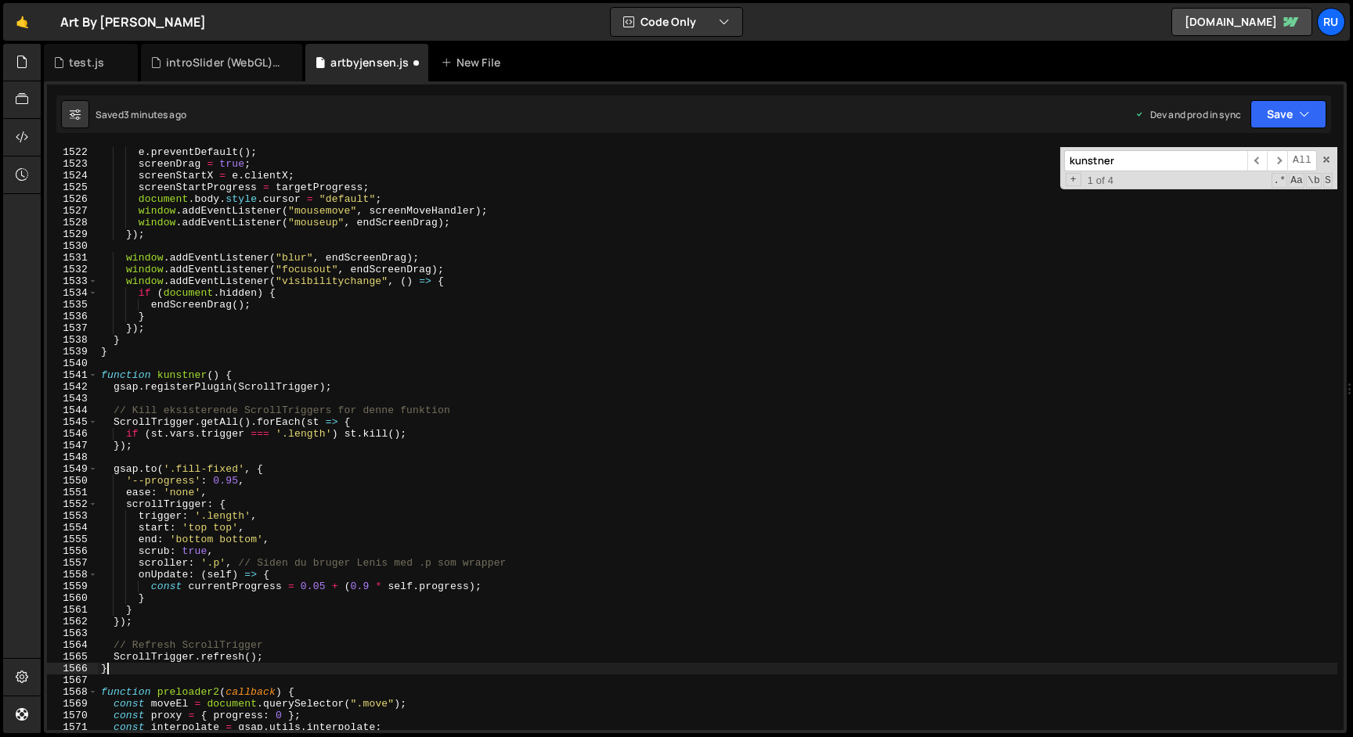
scroll to position [0, 0]
click at [1280, 117] on button "Save" at bounding box center [1288, 114] width 76 height 28
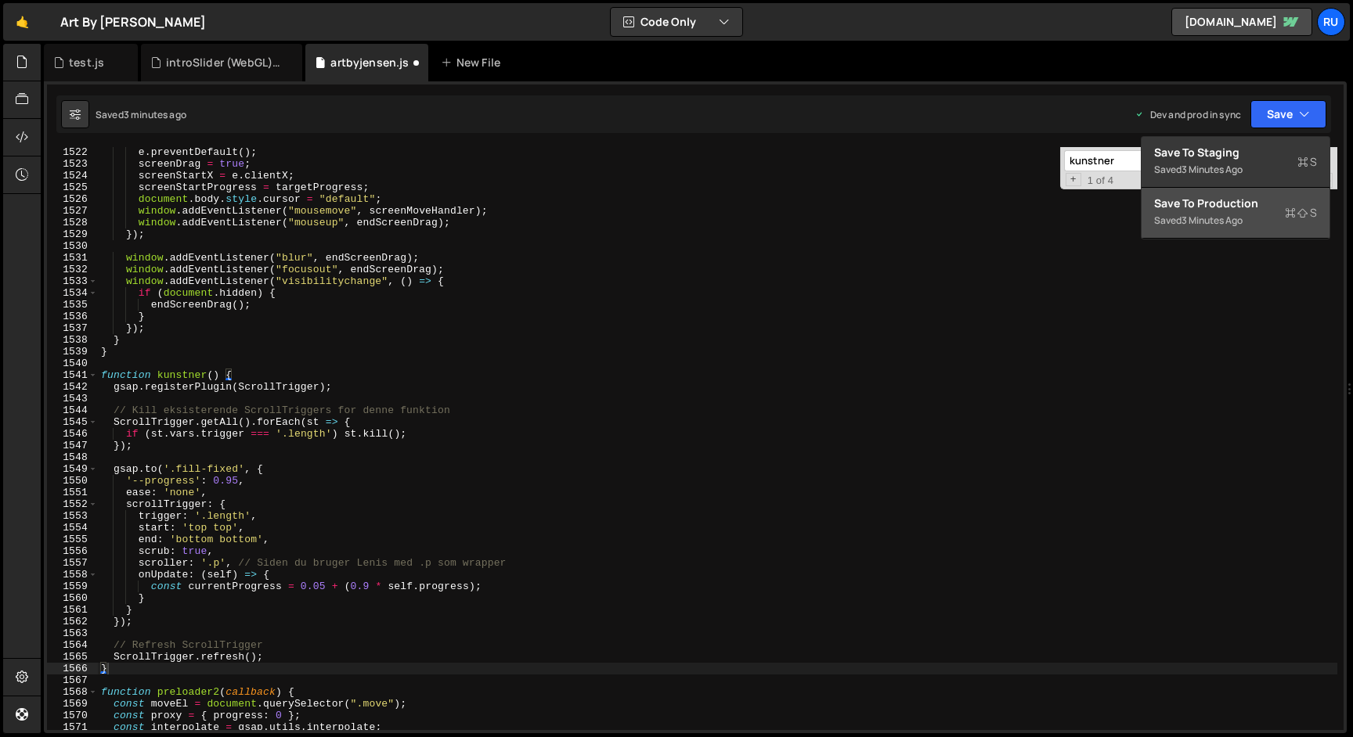
click at [1255, 214] on div "Saved 3 minutes ago" at bounding box center [1235, 220] width 163 height 19
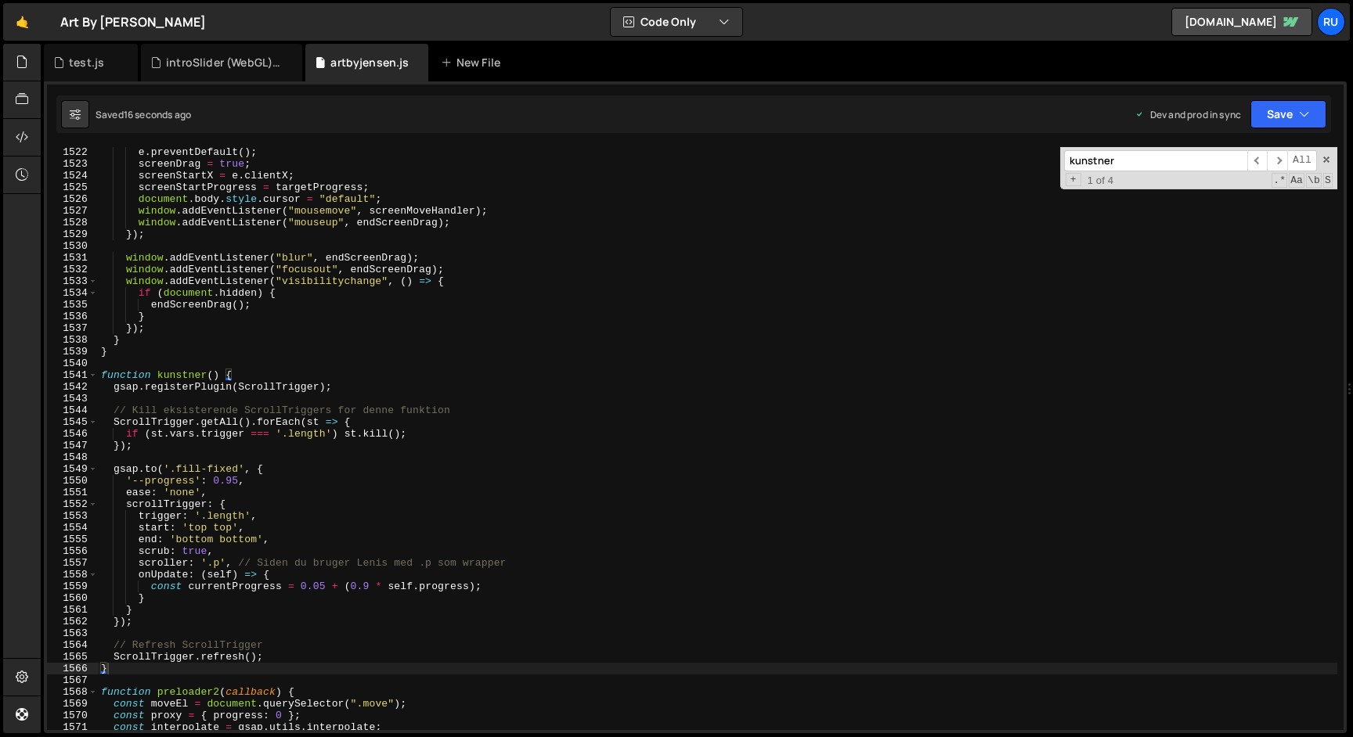
click at [309, 442] on div "e . preventDefault ( ) ; screenDrag = true ; screenStartX = e . clientX ; scree…" at bounding box center [717, 449] width 1239 height 607
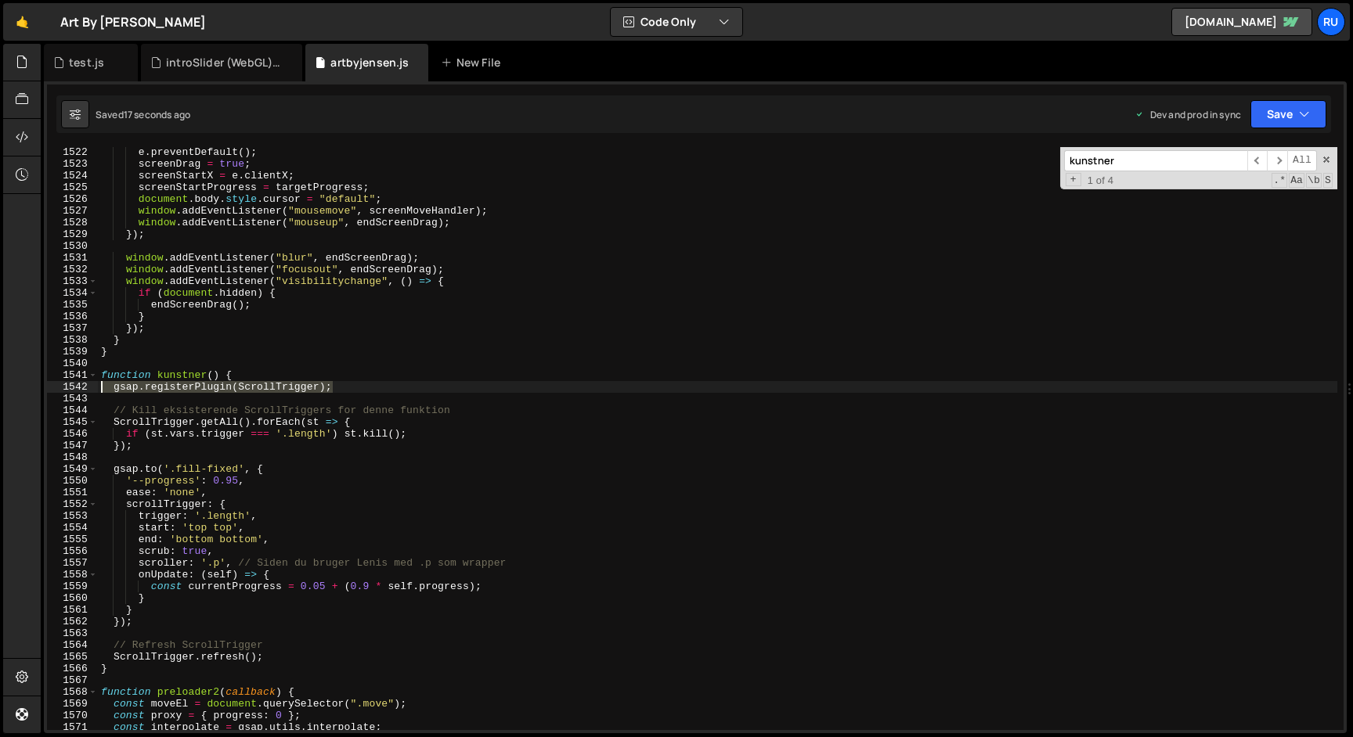
drag, startPoint x: 345, startPoint y: 384, endPoint x: 14, endPoint y: 384, distance: 331.1
click at [14, 384] on div "Hold on a sec... Are you certain you wish to leave this page? Any changes you'v…" at bounding box center [676, 368] width 1353 height 737
type textarea "gsap.registerPlugin(ScrollTrigger);"
click at [1288, 121] on button "Save" at bounding box center [1288, 114] width 76 height 28
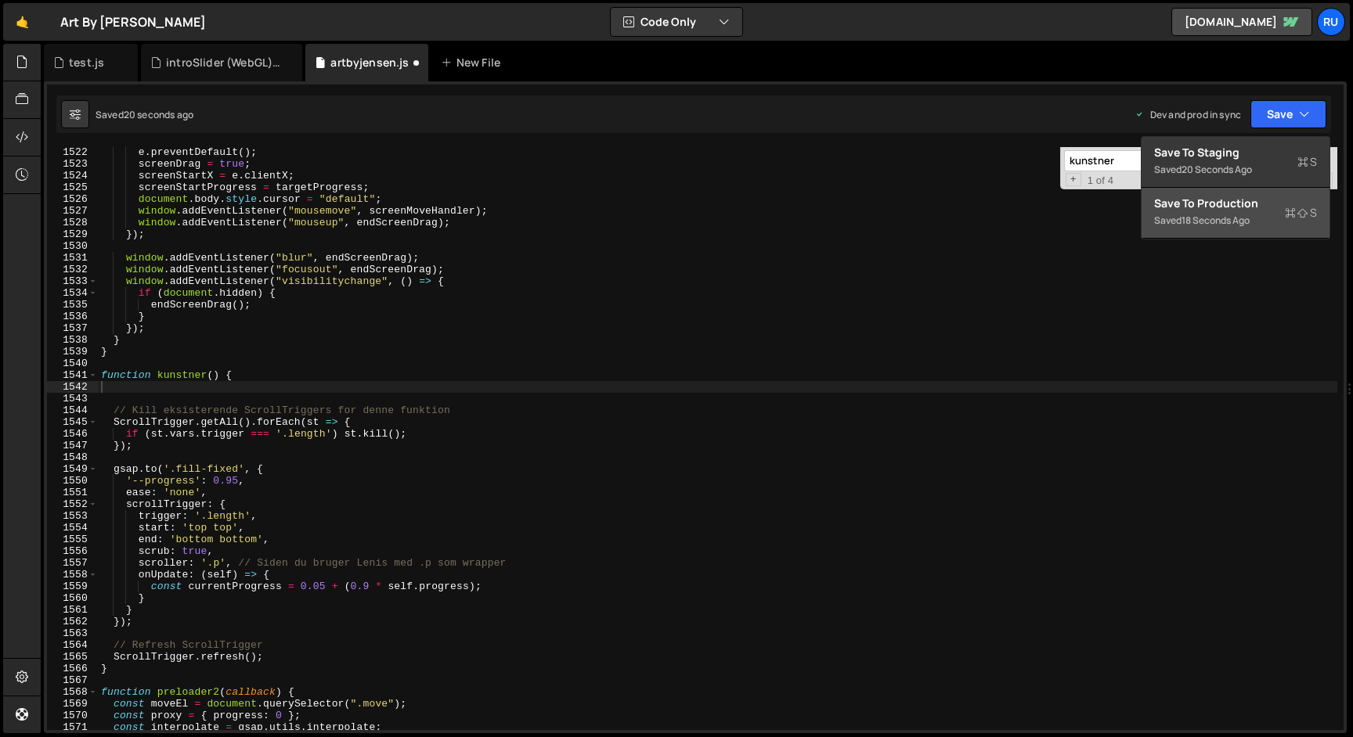
click at [1264, 192] on button "Save to Production S Saved 18 seconds ago" at bounding box center [1235, 213] width 188 height 51
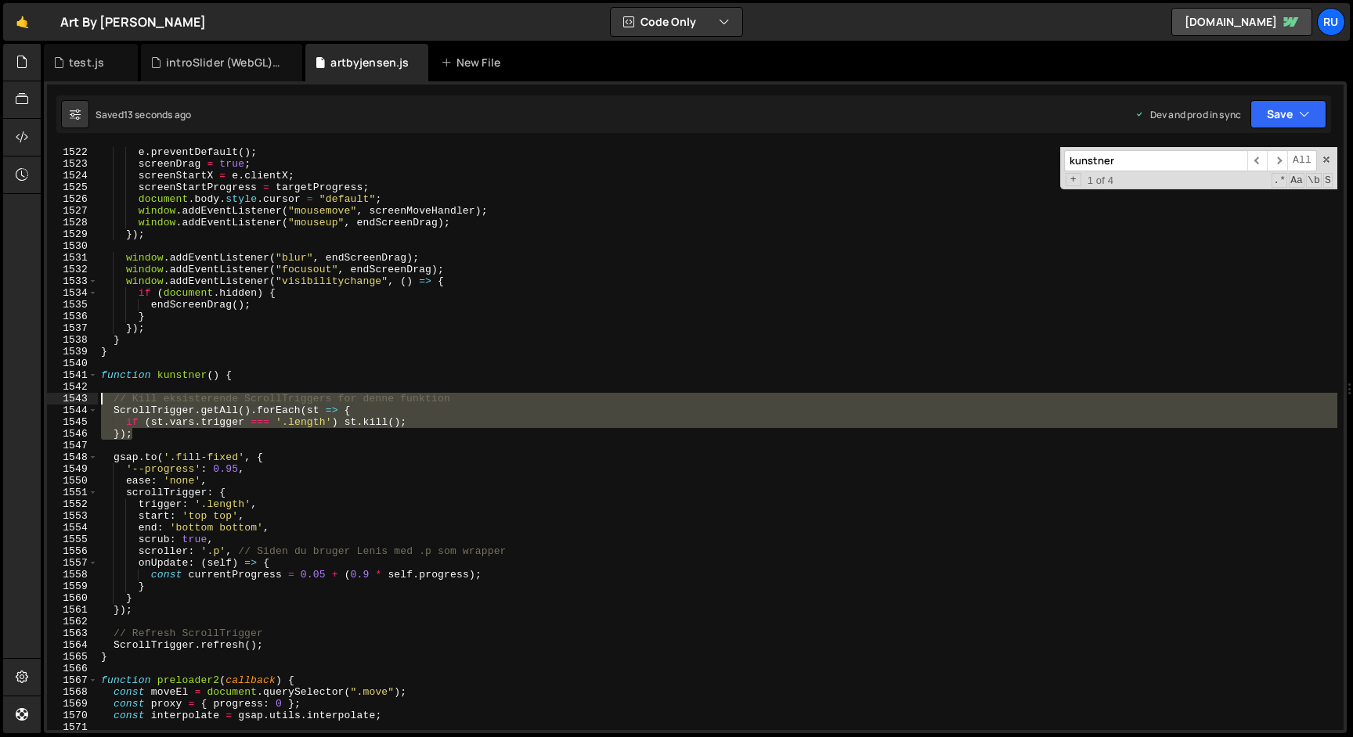
drag, startPoint x: 164, startPoint y: 433, endPoint x: 59, endPoint y: 398, distance: 111.4
click at [59, 398] on div "}); 1522 1523 1524 1525 1526 1527 1528 1529 1530 1531 1532 1533 1534 1535 1536 …" at bounding box center [695, 438] width 1296 height 583
type textarea "// Kill eksisterende ScrollTriggers for denne funktion ScrollTrigger.getAll().f…"
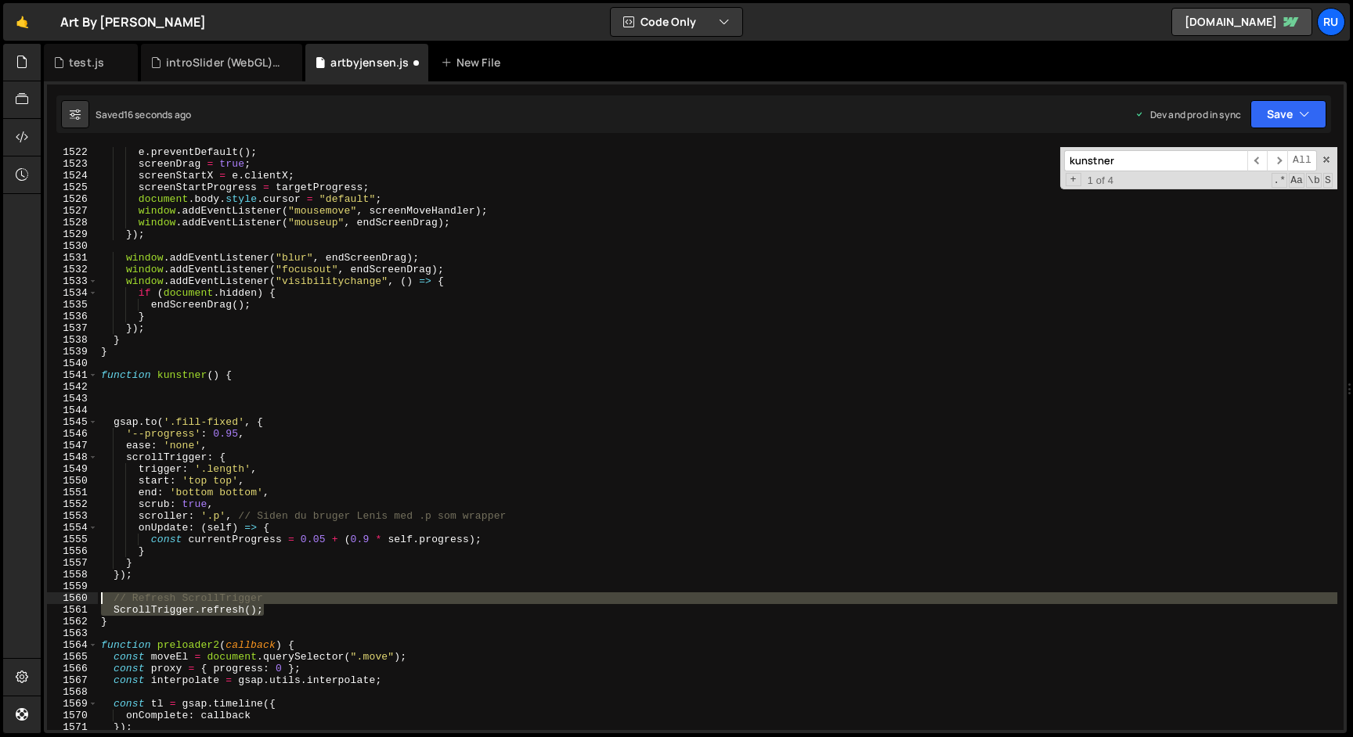
drag, startPoint x: 273, startPoint y: 609, endPoint x: 0, endPoint y: 593, distance: 273.6
click at [0, 593] on div "Hold on a sec... Are you certain you wish to leave this page? Any changes you'v…" at bounding box center [676, 368] width 1353 height 737
type textarea "// Refresh ScrollTrigger ScrollTrigger.refresh();"
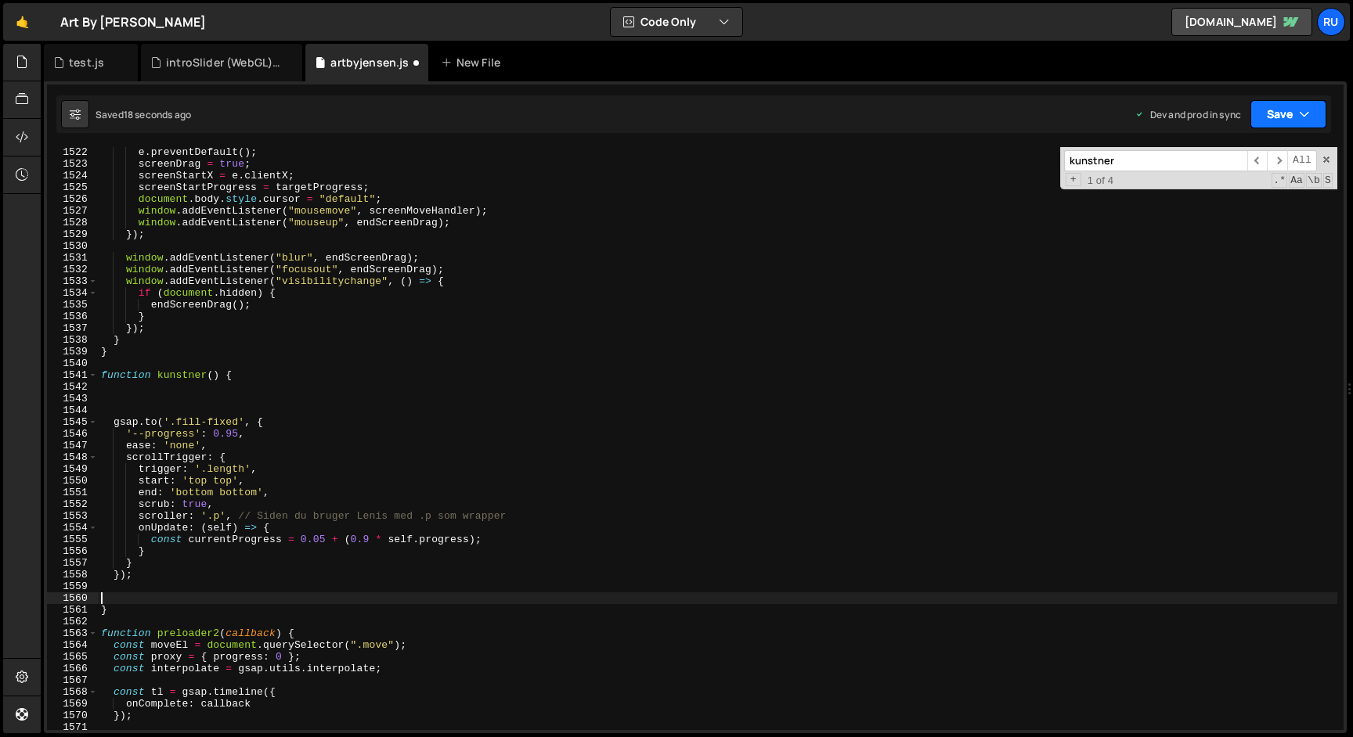
click at [1301, 109] on icon "button" at bounding box center [1304, 114] width 11 height 16
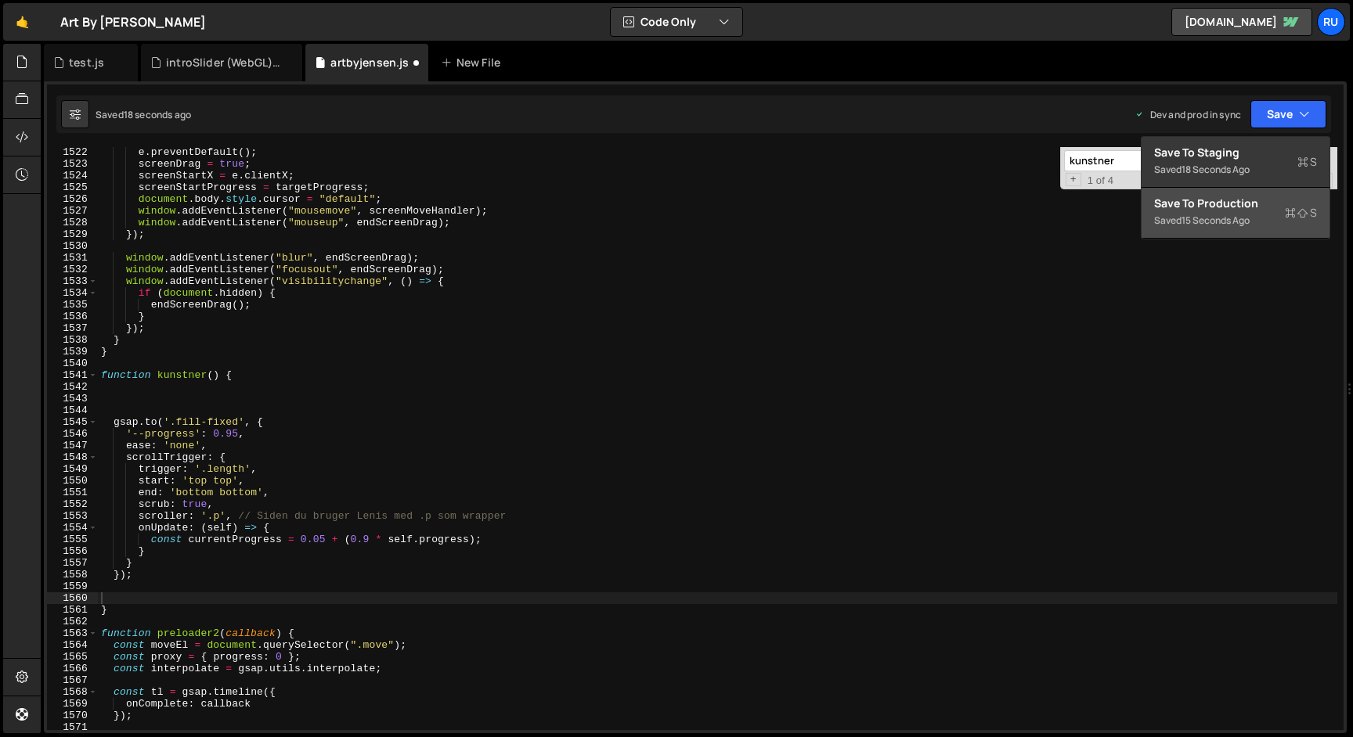
click at [1263, 215] on div "Saved 15 seconds ago" at bounding box center [1235, 220] width 163 height 19
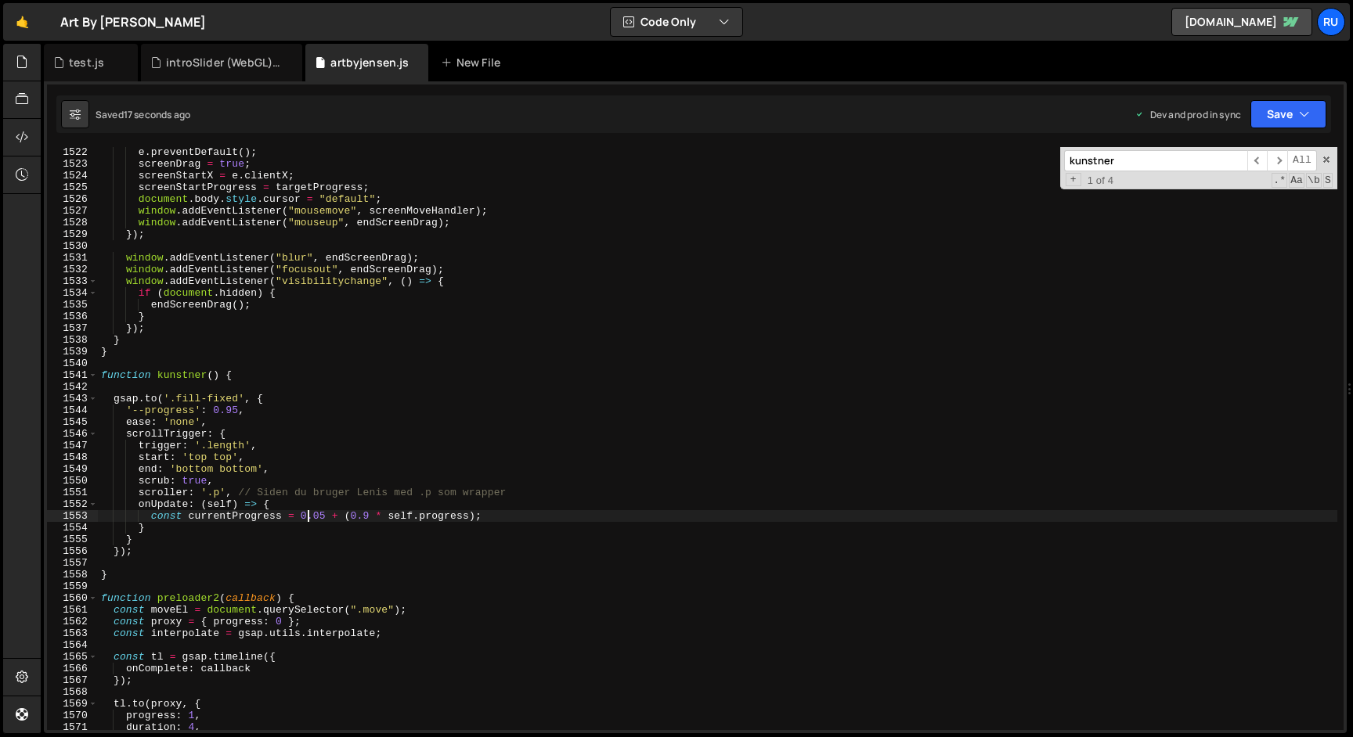
click at [310, 511] on div "e . preventDefault ( ) ; screenDrag = true ; screenStartX = e . clientX ; scree…" at bounding box center [717, 449] width 1239 height 607
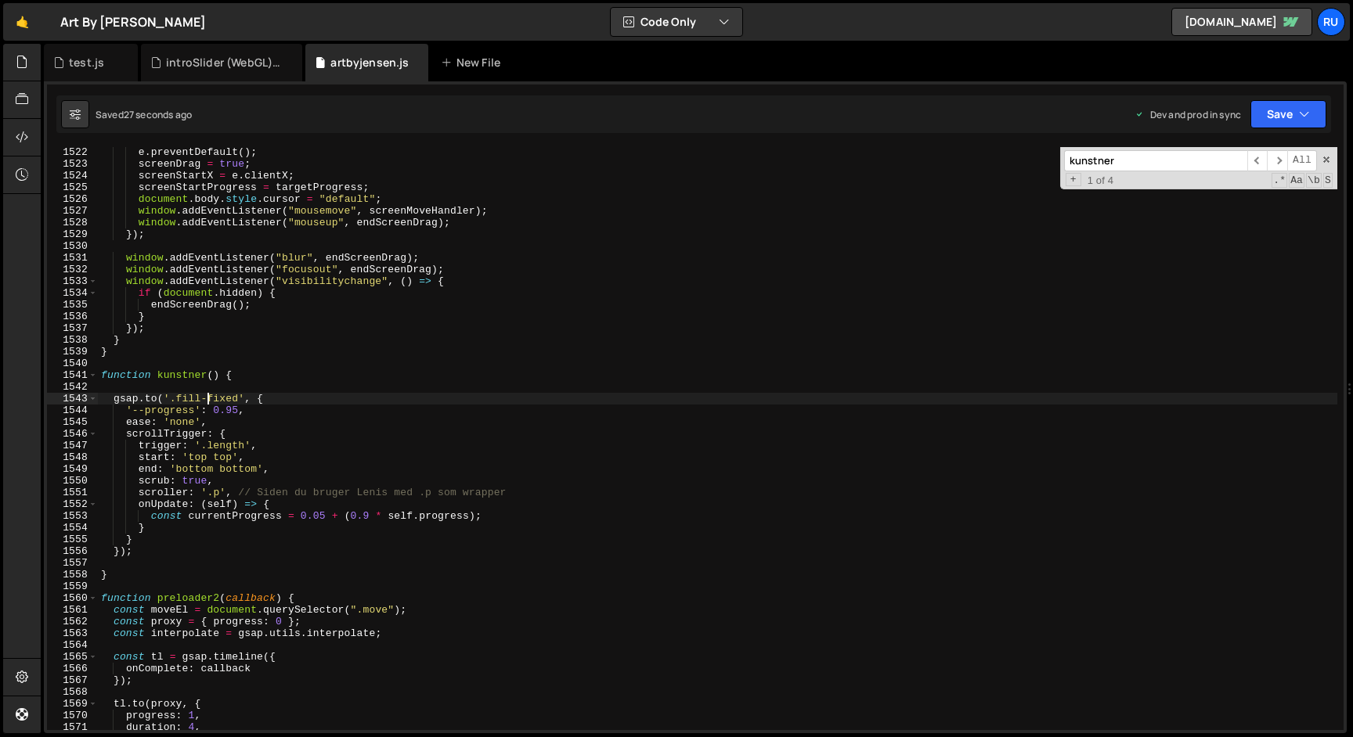
click at [207, 399] on div "e . preventDefault ( ) ; screenDrag = true ; screenStartX = e . clientX ; scree…" at bounding box center [717, 449] width 1239 height 607
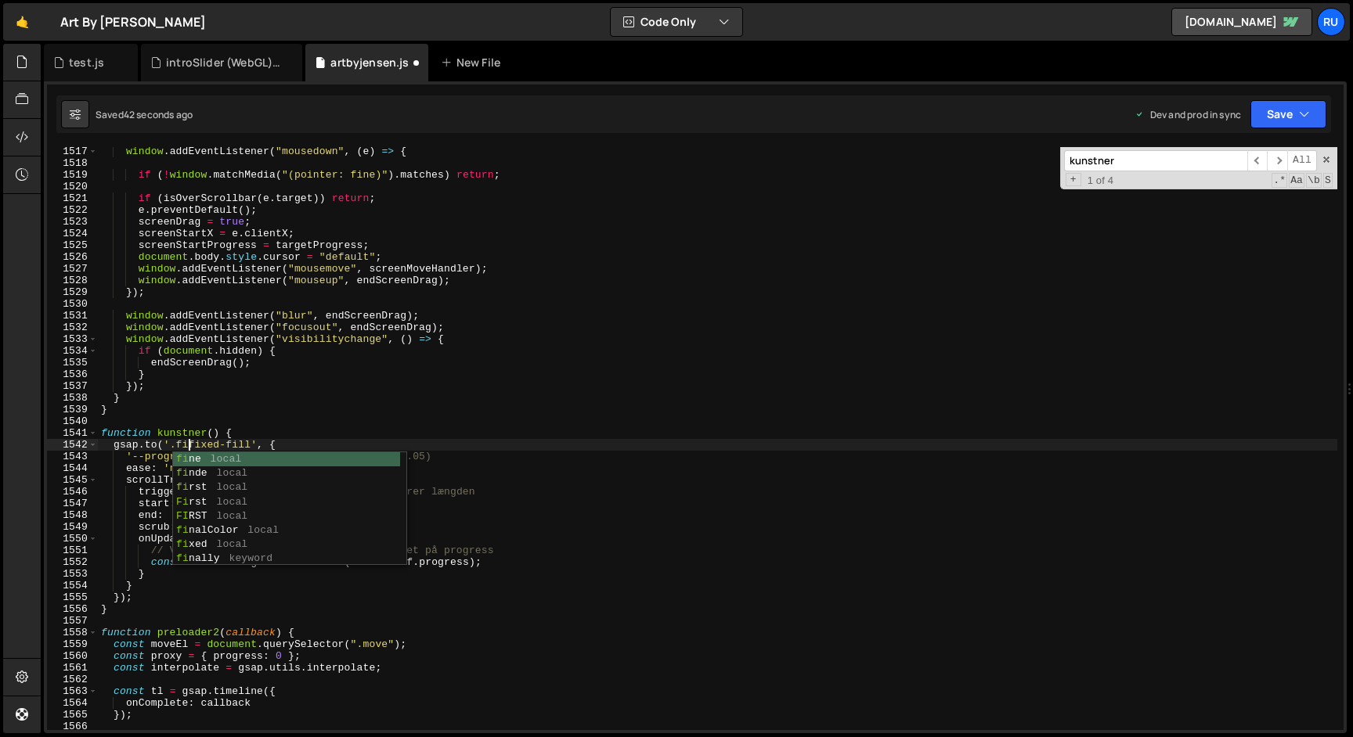
scroll to position [0, 7]
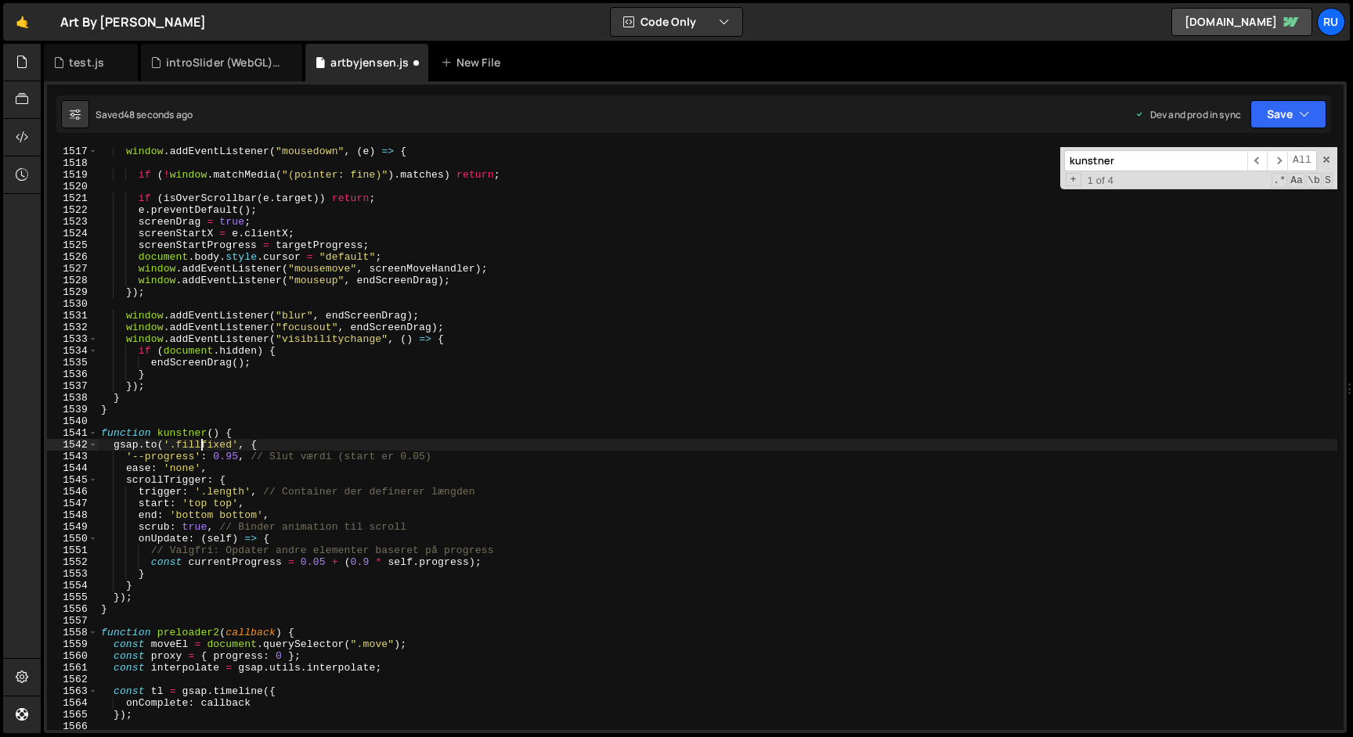
click at [201, 445] on div "window . addEventListener ( "mousedown" , ( e ) => { if ( ! window . matchMedia…" at bounding box center [717, 449] width 1239 height 607
click at [1292, 110] on button "Save" at bounding box center [1288, 114] width 76 height 28
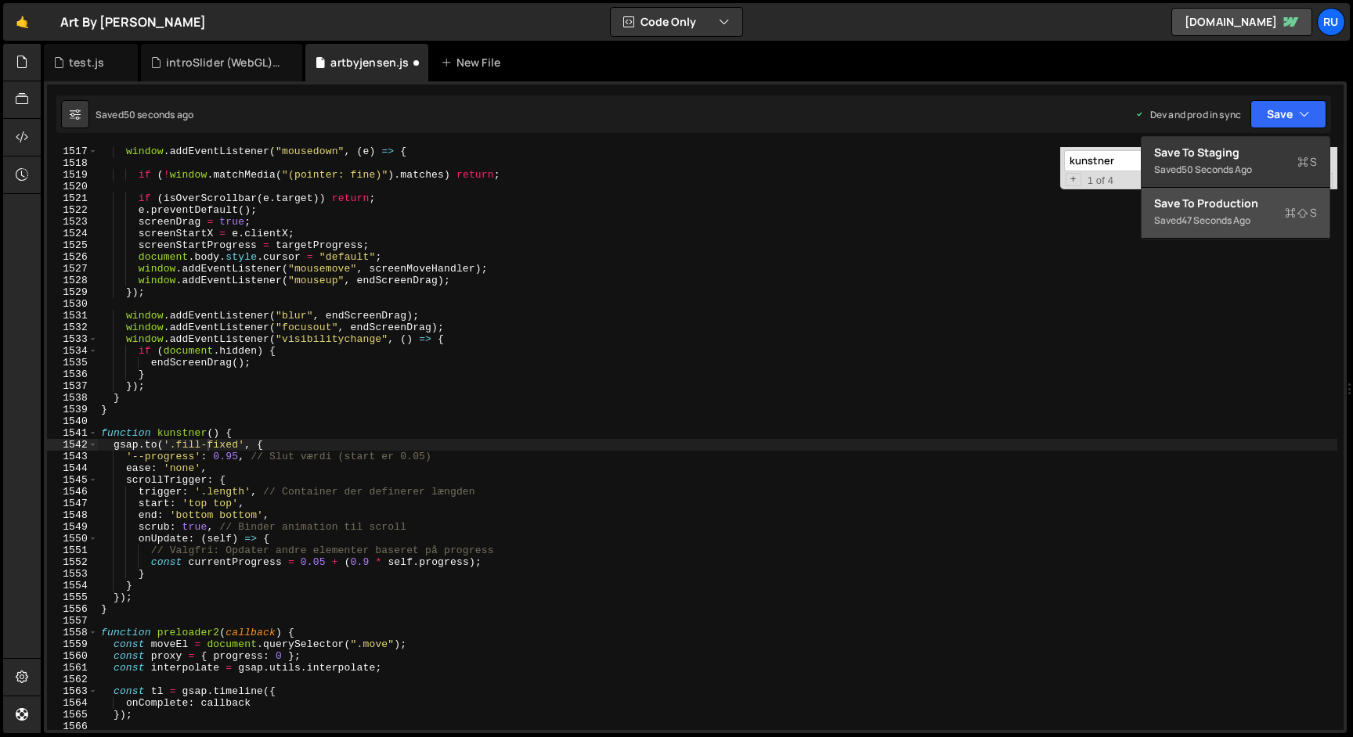
click at [1261, 214] on div "Saved 47 seconds ago" at bounding box center [1235, 220] width 163 height 19
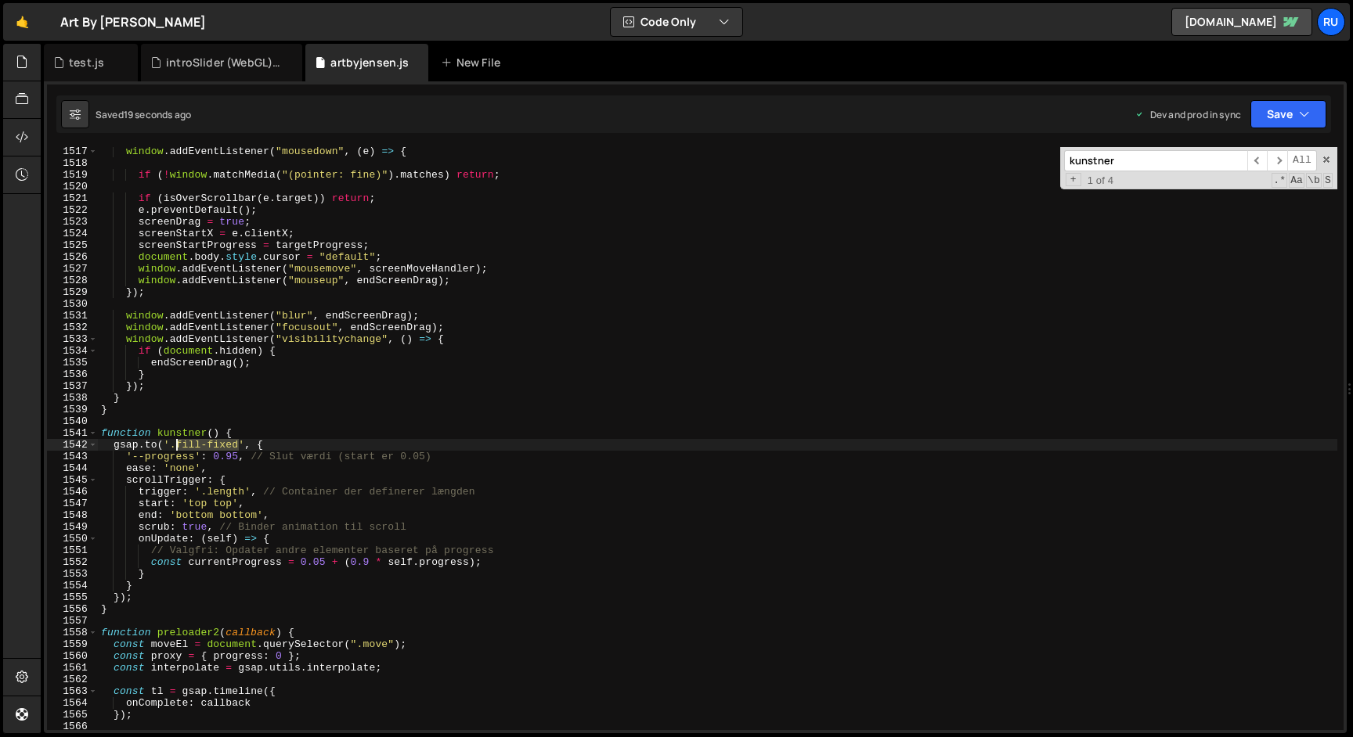
drag, startPoint x: 237, startPoint y: 444, endPoint x: 175, endPoint y: 444, distance: 62.6
click at [175, 444] on div "window . addEventListener ( "mousedown" , ( e ) => { if ( ! window . matchMedia…" at bounding box center [717, 449] width 1239 height 607
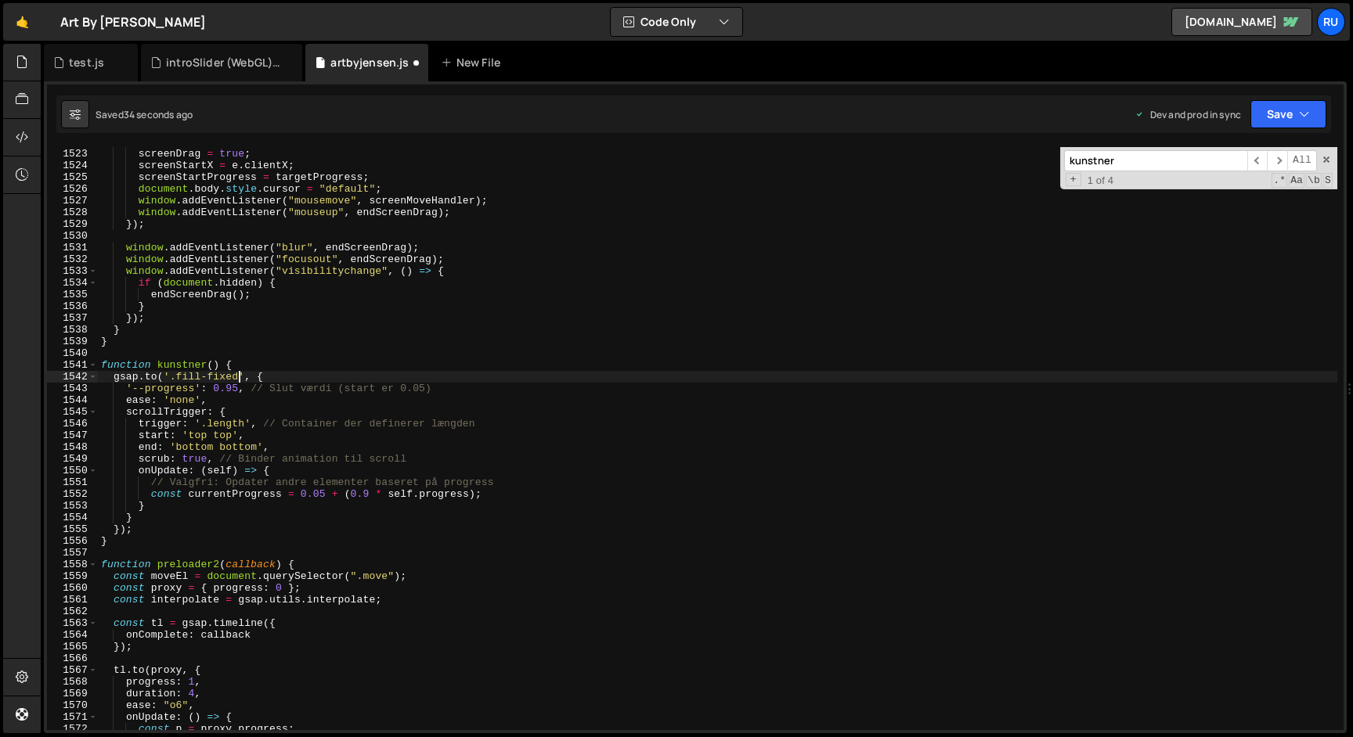
scroll to position [17743, 0]
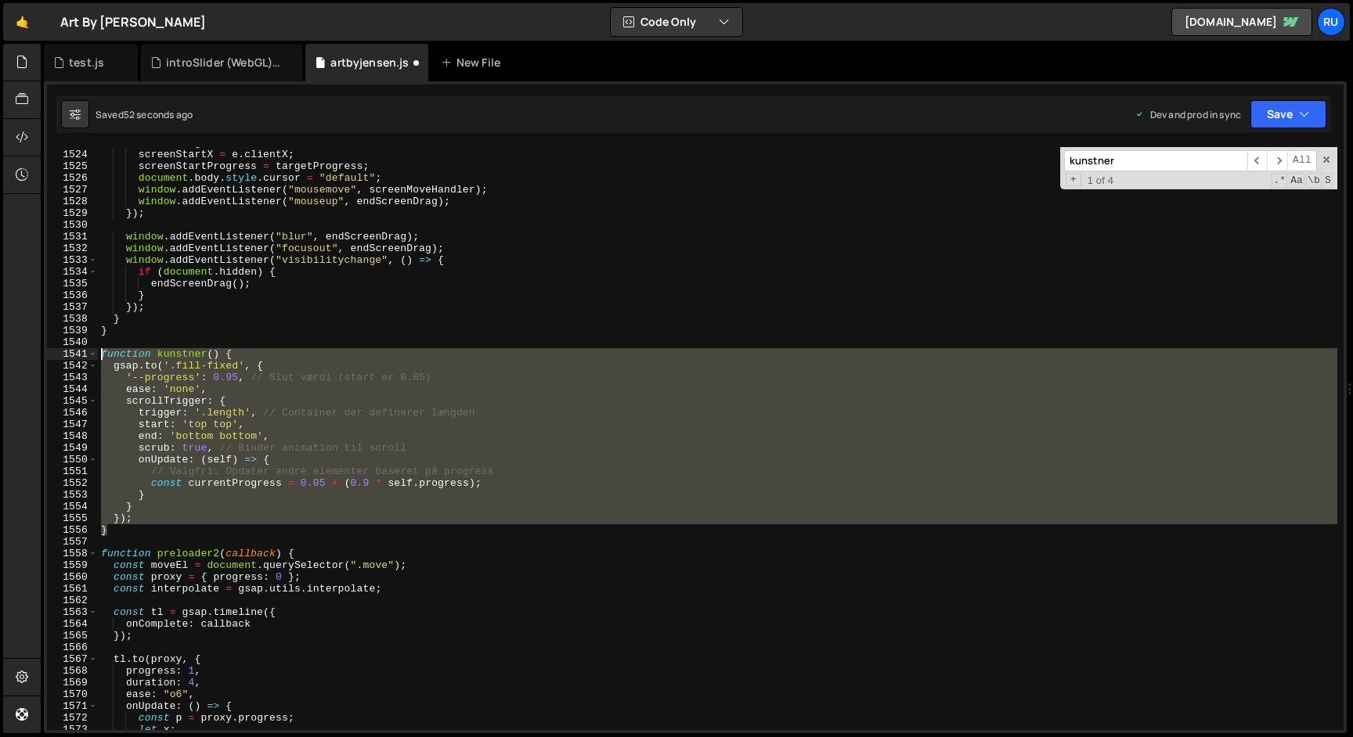
drag, startPoint x: 119, startPoint y: 534, endPoint x: 45, endPoint y: 351, distance: 196.7
click at [45, 351] on div "[DOMAIN_NAME]('.fill-fixed', { 1523 1524 1525 1526 1527 1528 1529 1530 1531 153…" at bounding box center [695, 407] width 1303 height 652
paste textarea "}"
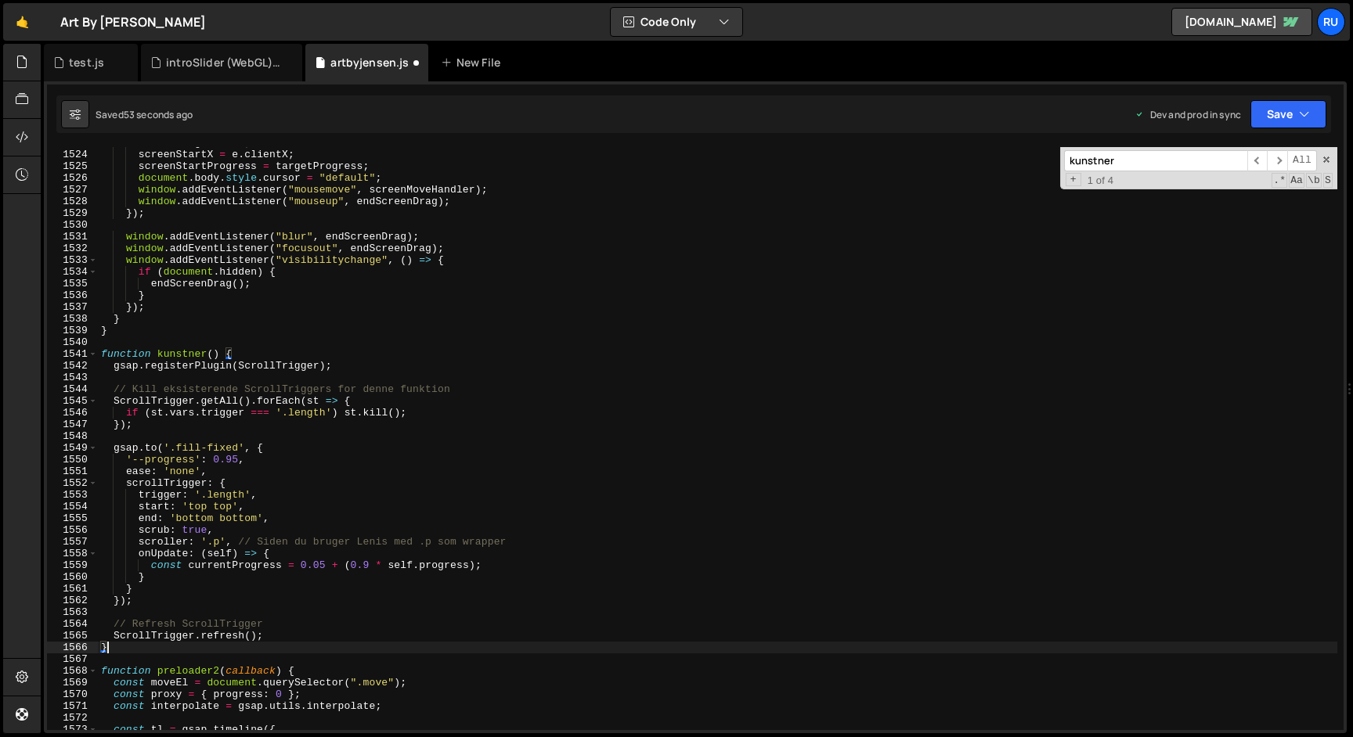
scroll to position [0, 0]
click at [1305, 117] on icon "button" at bounding box center [1304, 114] width 11 height 16
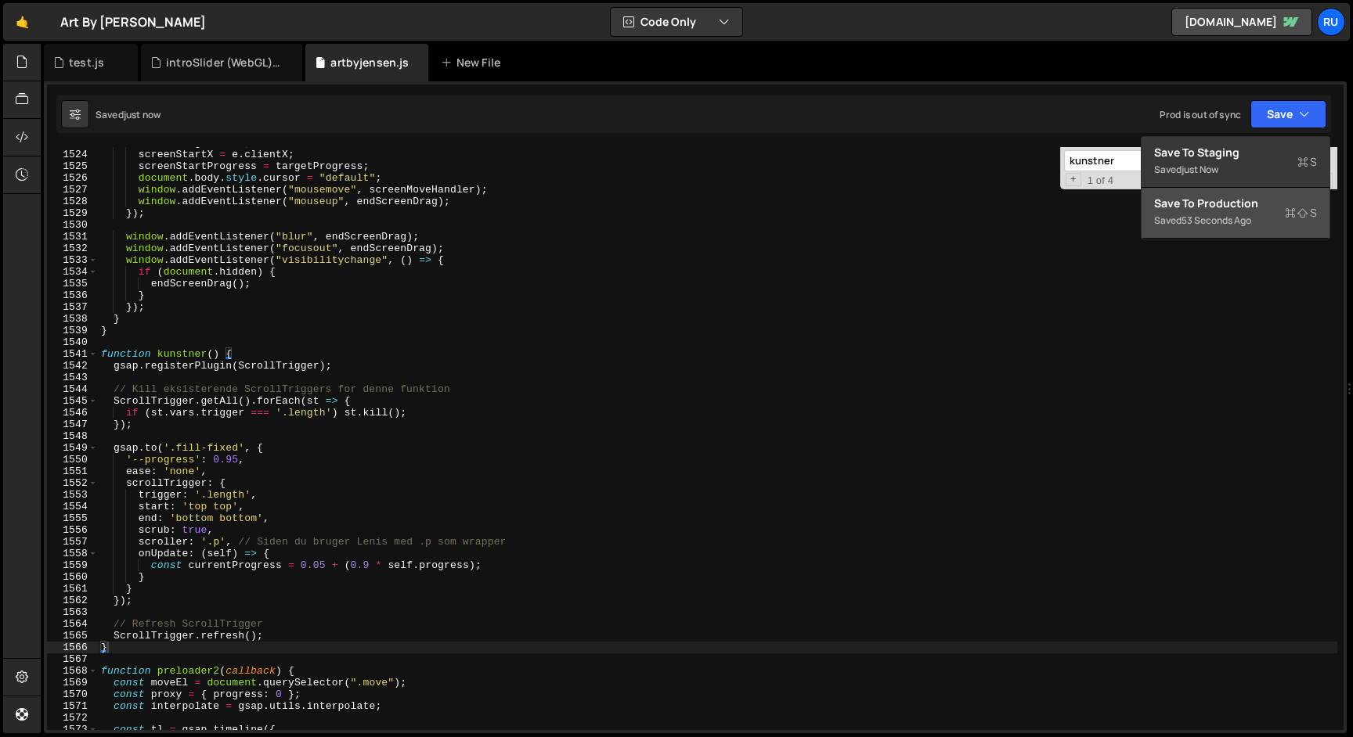
click at [1265, 213] on div "Saved 53 seconds ago" at bounding box center [1235, 220] width 163 height 19
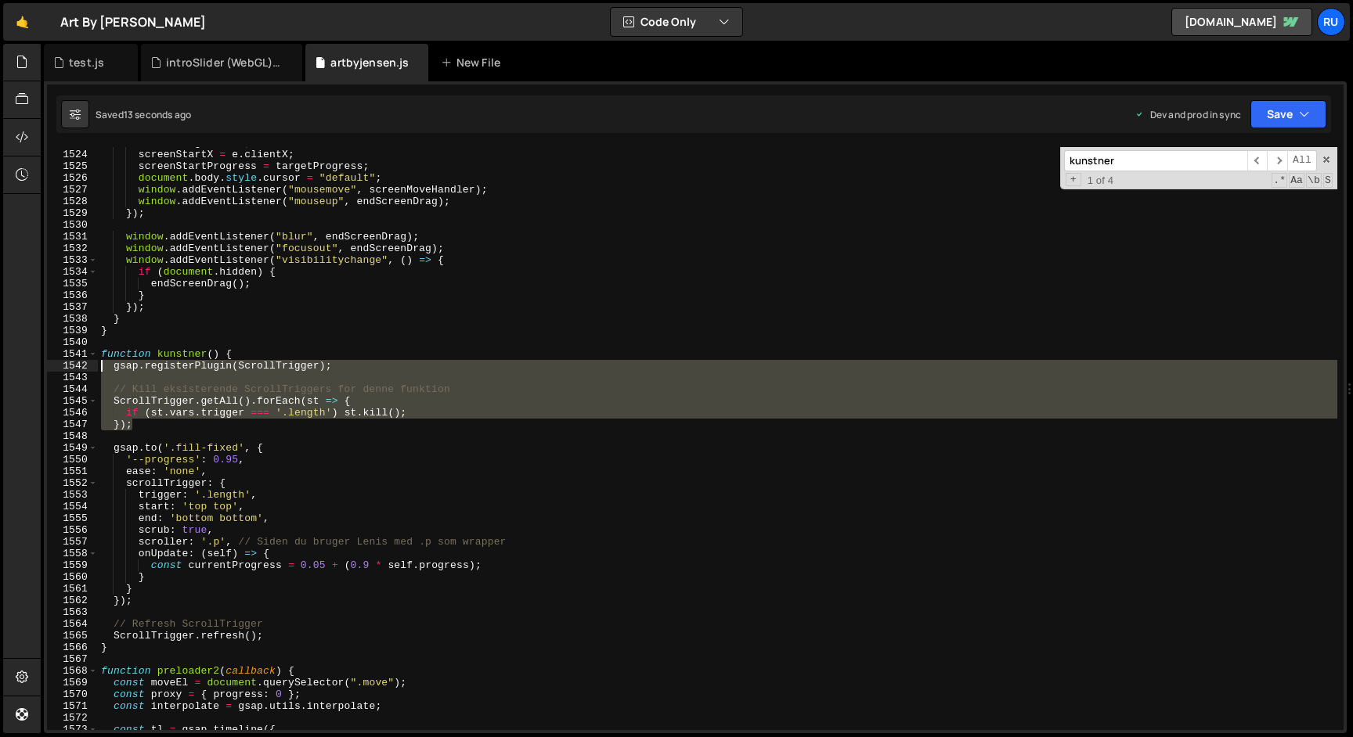
drag, startPoint x: 154, startPoint y: 430, endPoint x: 60, endPoint y: 367, distance: 112.9
click at [60, 367] on div "}); 1523 1524 1525 1526 1527 1528 1529 1530 1531 1532 1533 1534 1535 1536 1537 …" at bounding box center [695, 438] width 1296 height 583
type textarea "gsap.registerPlugin(ScrollTrigger);"
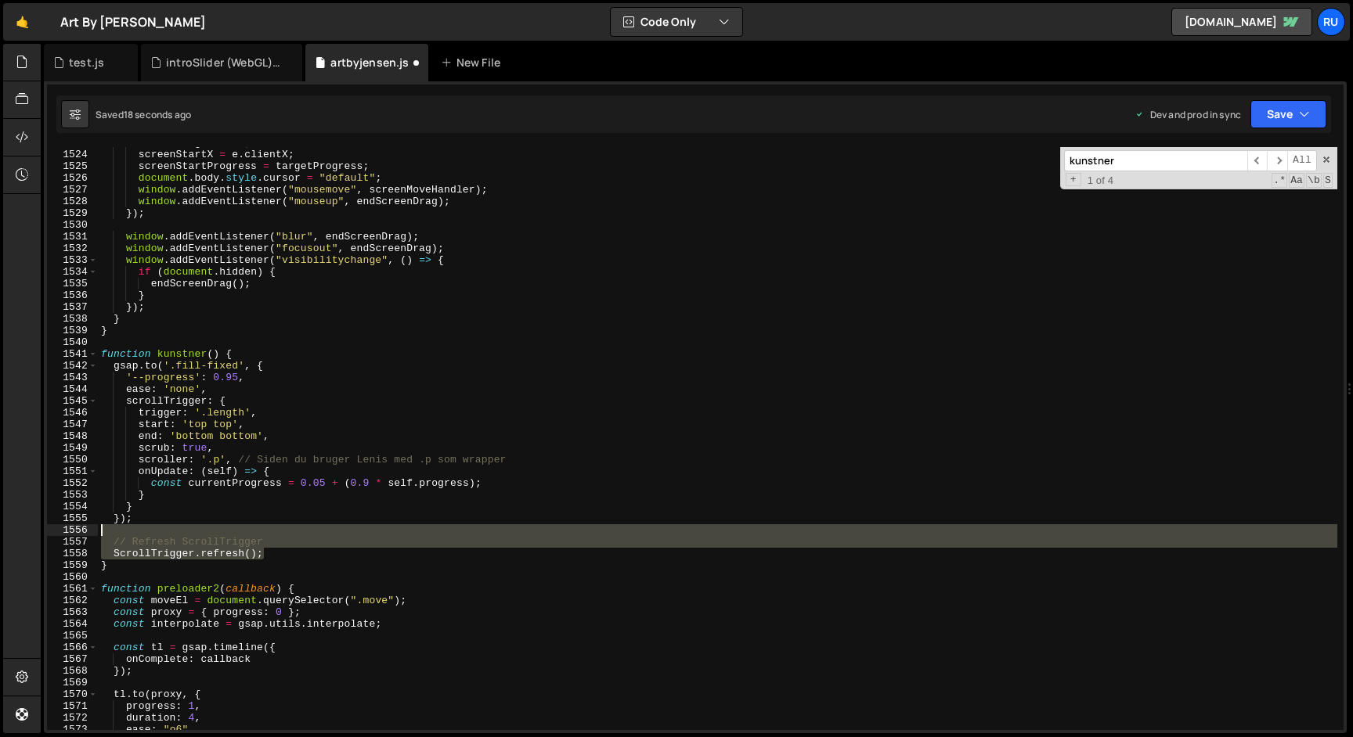
drag, startPoint x: 271, startPoint y: 557, endPoint x: 0, endPoint y: 528, distance: 272.3
click at [0, 528] on div "Hold on a sec... Are you certain you wish to leave this page? Any changes you'v…" at bounding box center [676, 368] width 1353 height 737
type textarea "// Refresh ScrollTrigger"
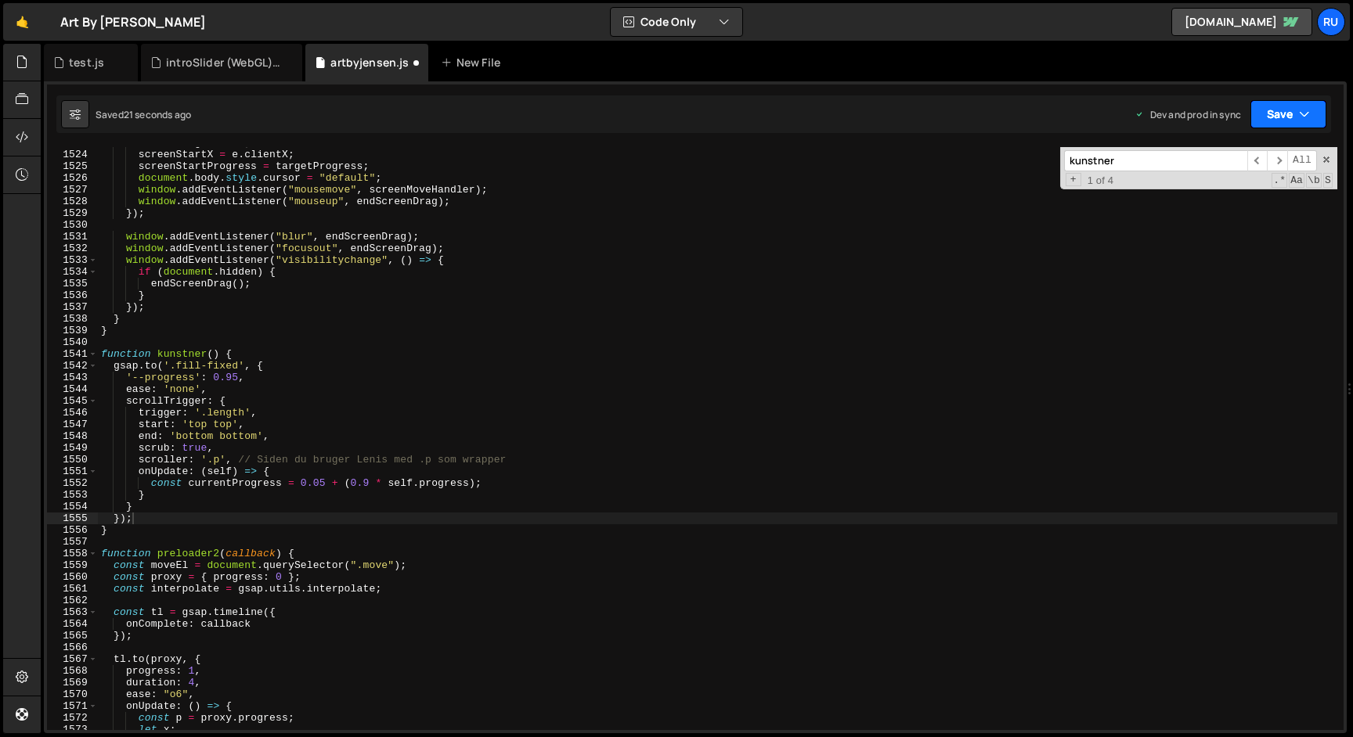
click at [1283, 115] on button "Save" at bounding box center [1288, 114] width 76 height 28
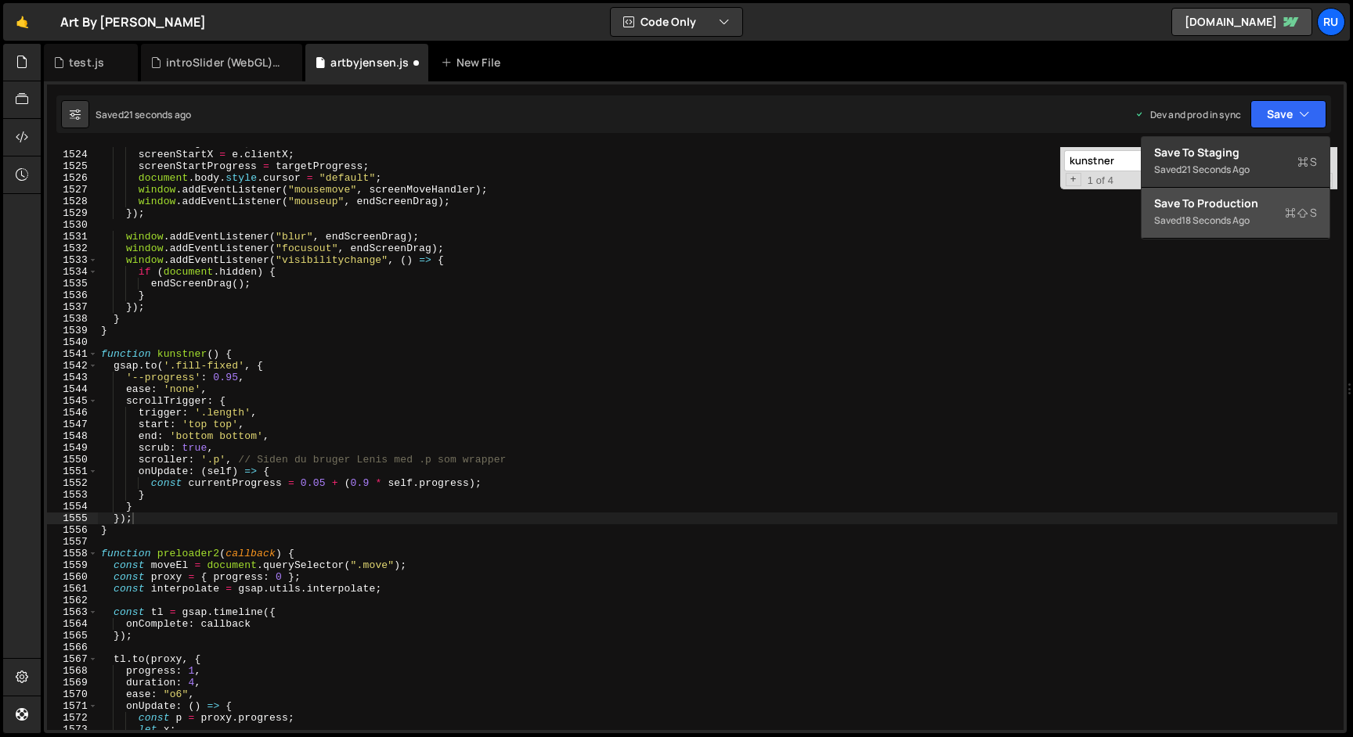
click at [1264, 224] on div "Saved 18 seconds ago" at bounding box center [1235, 220] width 163 height 19
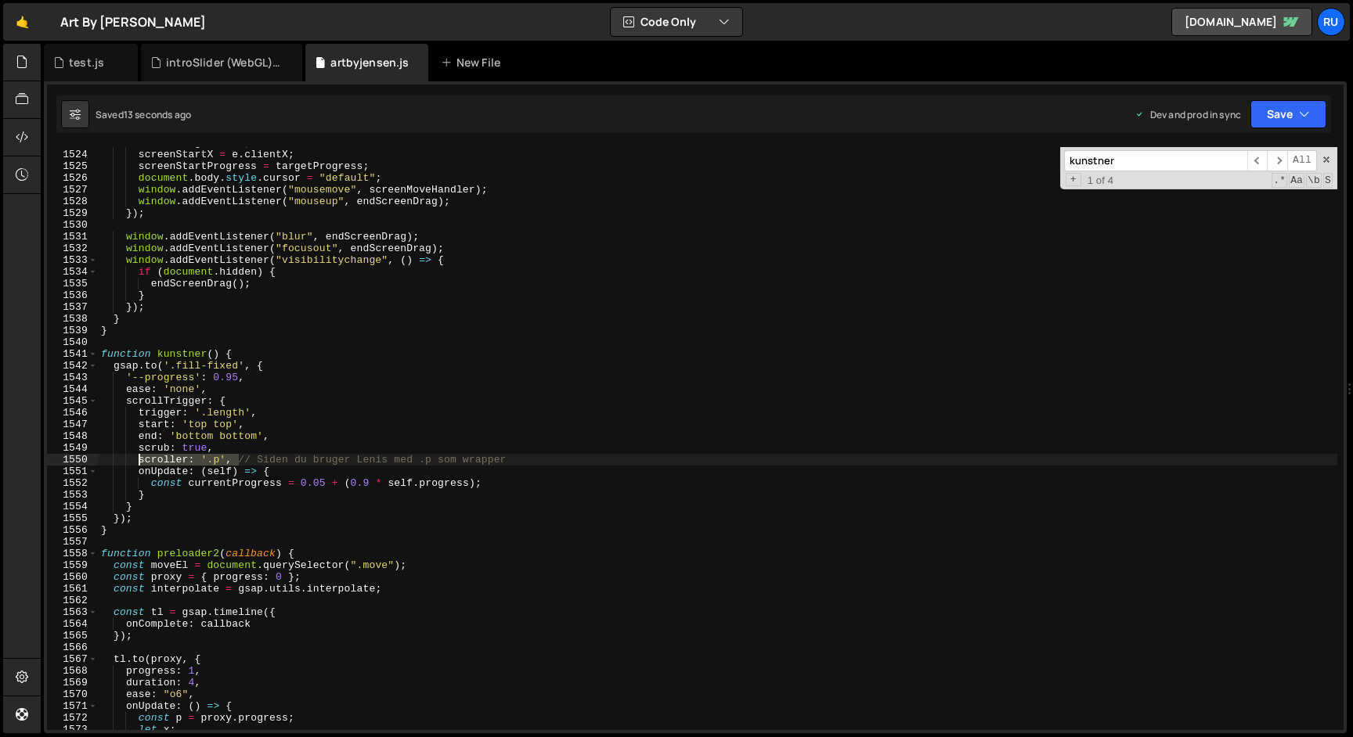
drag, startPoint x: 241, startPoint y: 462, endPoint x: 135, endPoint y: 462, distance: 106.5
click at [135, 462] on div "screenDrag = true ; screenStartX = e . clientX ; screenStartProgress = targetPr…" at bounding box center [717, 440] width 1239 height 607
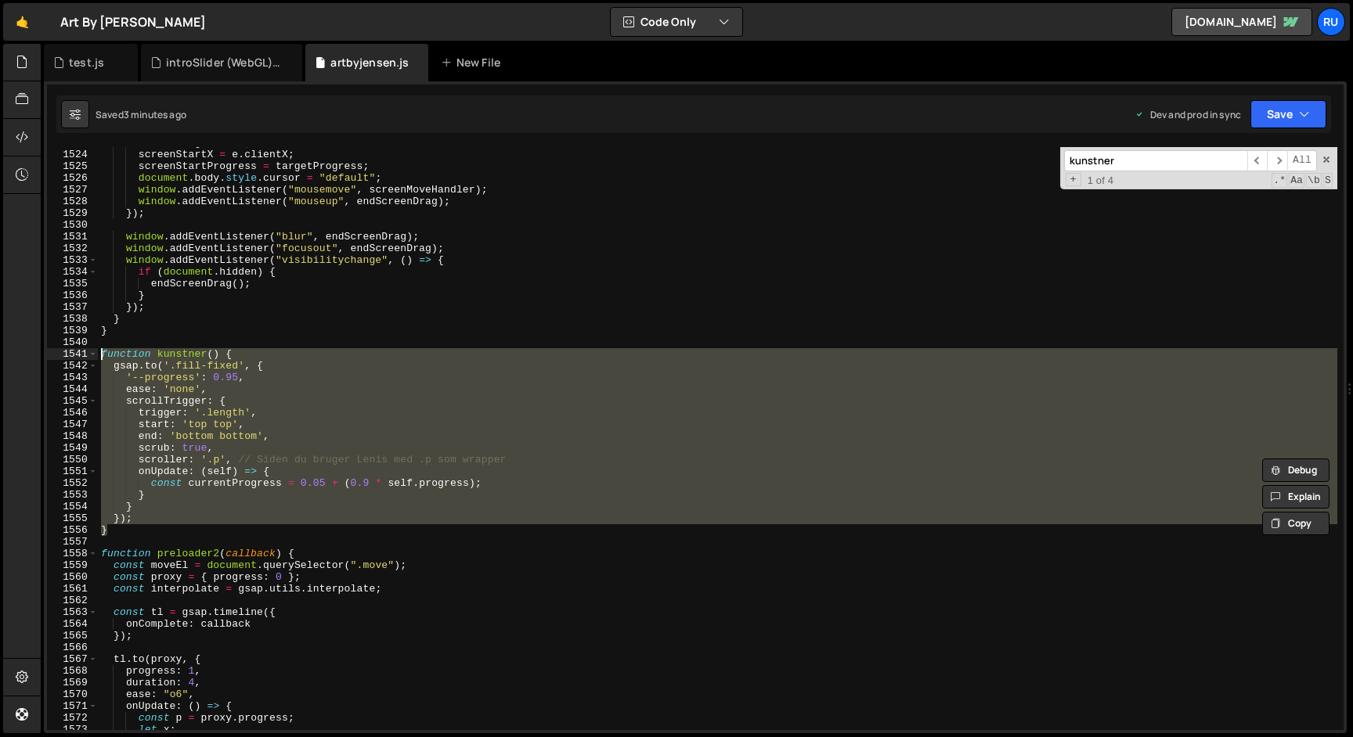
drag, startPoint x: 132, startPoint y: 529, endPoint x: 57, endPoint y: 357, distance: 187.6
click at [57, 357] on div "scroller: '.p', // Siden du bruger Lenis med .p som wrapper 1523 1524 1525 1526…" at bounding box center [695, 438] width 1296 height 583
type textarea "function kunstner() { [DOMAIN_NAME]('.fill-fixed', {"
